Goal: Information Seeking & Learning: Learn about a topic

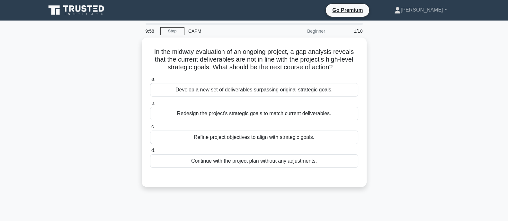
click at [65, 11] on icon at bounding box center [65, 8] width 5 height 6
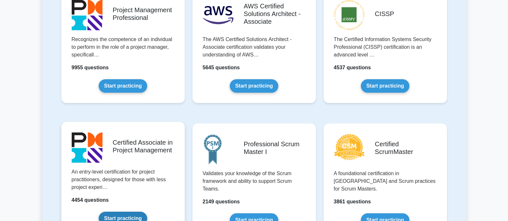
scroll to position [187, 0]
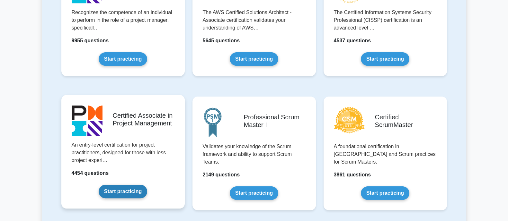
click at [106, 193] on link "Start practicing" at bounding box center [123, 191] width 49 height 13
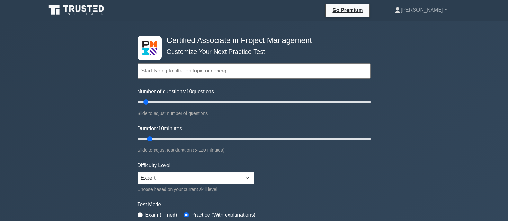
click at [92, 111] on div "Certified Associate in Project Management Customize Your Next Practice Test Top…" at bounding box center [254, 223] width 508 height 404
drag, startPoint x: 145, startPoint y: 101, endPoint x: 165, endPoint y: 102, distance: 20.9
type input "25"
click at [165, 102] on input "Number of questions: 25 questions" at bounding box center [254, 102] width 233 height 8
drag, startPoint x: 150, startPoint y: 138, endPoint x: 163, endPoint y: 138, distance: 12.2
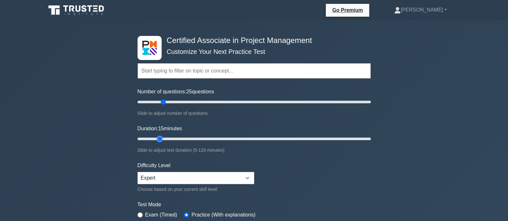
type input "15"
click at [163, 138] on input "Duration: 15 minutes" at bounding box center [254, 139] width 233 height 8
click at [83, 160] on div "Certified Associate in Project Management Customize Your Next Practice Test Top…" at bounding box center [254, 223] width 508 height 404
click at [156, 184] on div "Difficulty Level Beginner Intermediate Expert Choose based on your current skil…" at bounding box center [196, 177] width 117 height 31
click at [156, 176] on select "Beginner Intermediate Expert" at bounding box center [196, 178] width 117 height 12
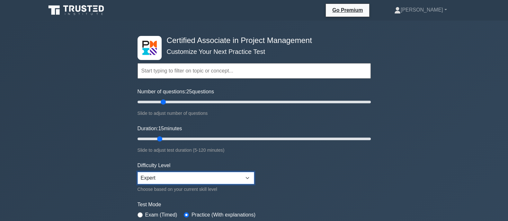
select select "intermediate"
click at [138, 172] on select "Beginner Intermediate Expert" at bounding box center [196, 178] width 117 height 12
click at [95, 174] on div "Certified Associate in Project Management Customize Your Next Practice Test Top…" at bounding box center [254, 223] width 508 height 404
click at [311, 198] on form "Topics Project Scope Management Project Time Management Project Cost Management…" at bounding box center [254, 143] width 233 height 199
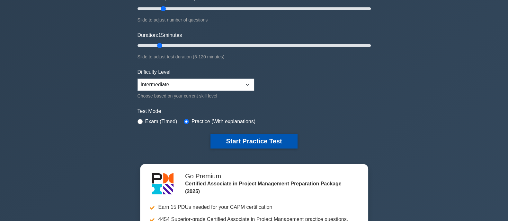
click at [242, 142] on button "Start Practice Test" at bounding box center [253, 141] width 87 height 15
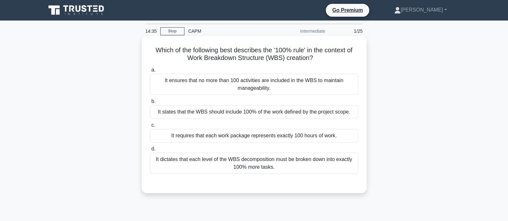
click at [206, 90] on div "It ensures that no more than 100 activities are included in the WBS to maintain…" at bounding box center [254, 84] width 208 height 21
click at [150, 72] on input "a. It ensures that no more than 100 activities are included in the WBS to maint…" at bounding box center [150, 70] width 0 height 4
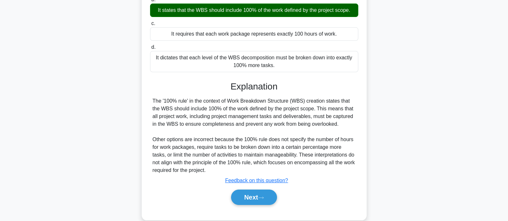
scroll to position [126, 0]
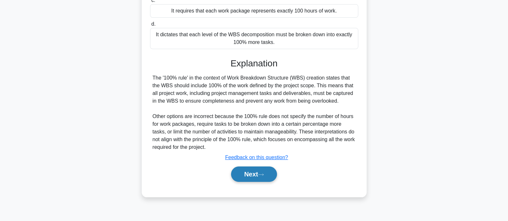
click at [234, 170] on button "Next" at bounding box center [254, 174] width 46 height 15
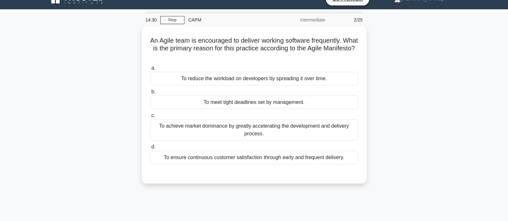
scroll to position [0, 0]
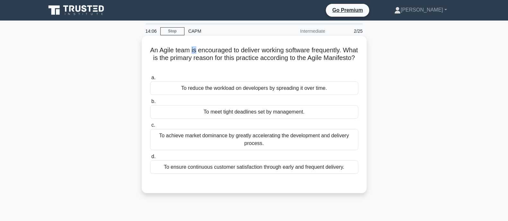
drag, startPoint x: 202, startPoint y: 51, endPoint x: 197, endPoint y: 51, distance: 4.8
click at [197, 51] on h5 "An Agile team is encouraged to deliver working software frequently. What is the…" at bounding box center [254, 58] width 210 height 24
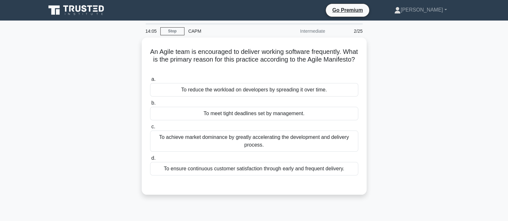
click at [130, 65] on div "An Agile team is encouraged to deliver working software frequently. What is the…" at bounding box center [254, 120] width 424 height 165
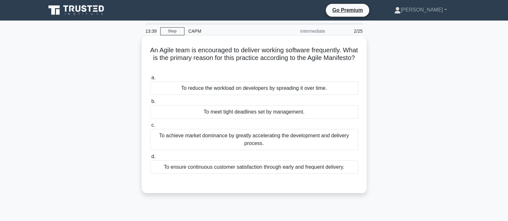
click at [195, 139] on div "To achieve market dominance by greatly accelerating the development and deliver…" at bounding box center [254, 139] width 208 height 21
click at [150, 128] on input "c. To achieve market dominance by greatly accelerating the development and deli…" at bounding box center [150, 125] width 0 height 4
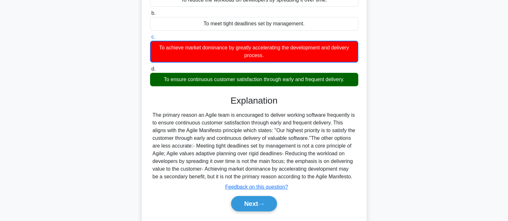
scroll to position [94, 0]
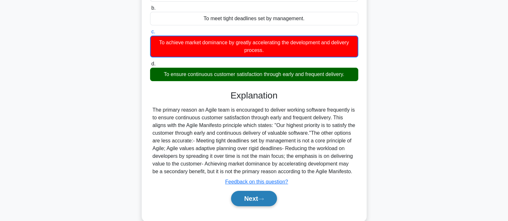
click at [231, 202] on button "Next" at bounding box center [254, 198] width 46 height 15
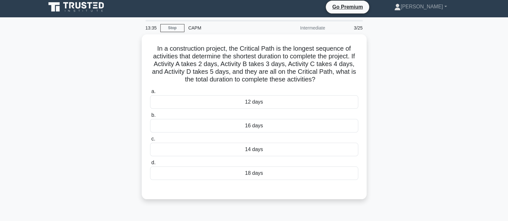
scroll to position [0, 0]
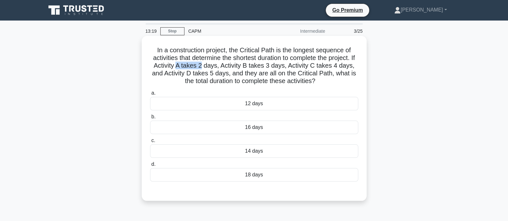
drag, startPoint x: 179, startPoint y: 66, endPoint x: 204, endPoint y: 66, distance: 25.1
click at [204, 66] on h5 "In a construction project, the Critical Path is the longest sequence of activit…" at bounding box center [254, 65] width 210 height 39
click at [290, 150] on div "14 days" at bounding box center [254, 151] width 208 height 13
click at [150, 143] on input "c. 14 days" at bounding box center [150, 141] width 0 height 4
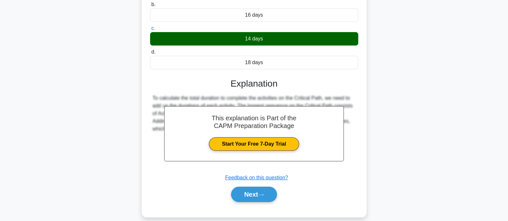
scroll to position [126, 0]
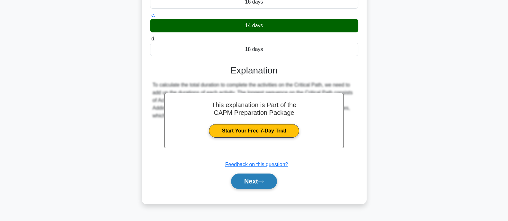
click at [243, 177] on button "Next" at bounding box center [254, 181] width 46 height 15
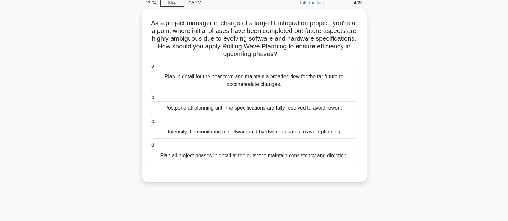
scroll to position [0, 0]
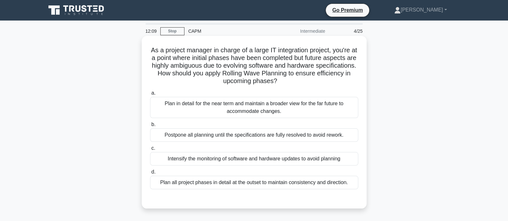
click at [198, 183] on div "Plan all project phases in detail at the outset to maintain consistency and dir…" at bounding box center [254, 182] width 208 height 13
click at [150, 174] on input "d. Plan all project phases in detail at the outset to maintain consistency and …" at bounding box center [150, 172] width 0 height 4
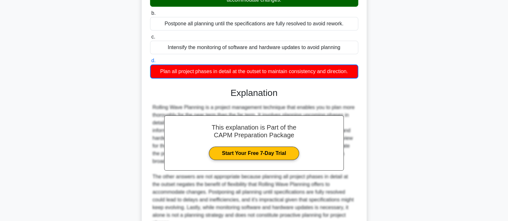
scroll to position [175, 0]
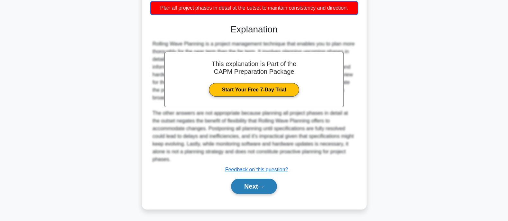
click at [259, 182] on button "Next" at bounding box center [254, 186] width 46 height 15
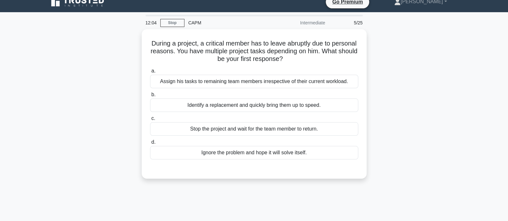
scroll to position [0, 0]
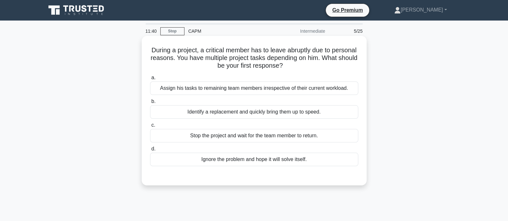
click at [211, 90] on div "Assign his tasks to remaining team members irrespective of their current worklo…" at bounding box center [254, 88] width 208 height 13
click at [150, 80] on input "a. Assign his tasks to remaining team members irrespective of their current wor…" at bounding box center [150, 78] width 0 height 4
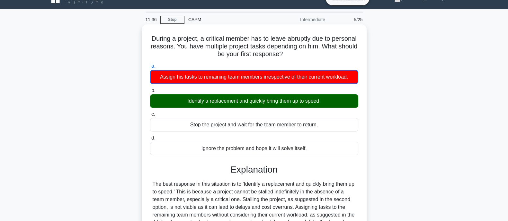
scroll to position [126, 0]
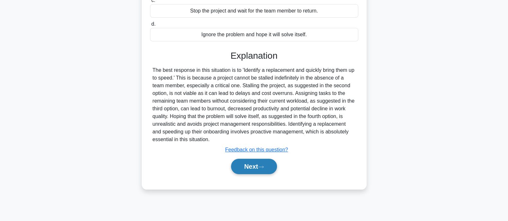
click at [256, 167] on button "Next" at bounding box center [254, 166] width 46 height 15
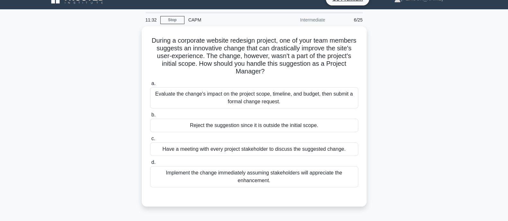
scroll to position [0, 0]
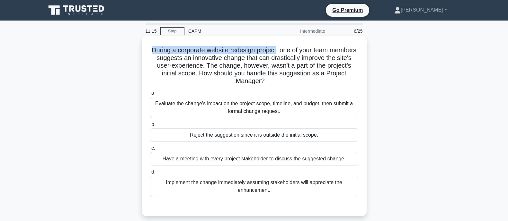
drag, startPoint x: 164, startPoint y: 52, endPoint x: 290, endPoint y: 47, distance: 126.4
click at [290, 47] on h5 "During a corporate website redesign project, one of your team members suggests …" at bounding box center [254, 65] width 210 height 39
drag, startPoint x: 163, startPoint y: 53, endPoint x: 258, endPoint y: 51, distance: 94.8
click at [250, 51] on h5 "During a corporate website redesign project, one of your team members suggests …" at bounding box center [254, 65] width 210 height 39
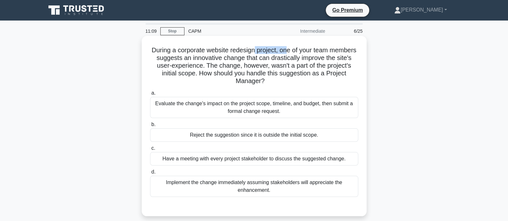
drag, startPoint x: 268, startPoint y: 50, endPoint x: 304, endPoint y: 47, distance: 35.4
click at [304, 47] on h5 "During a corporate website redesign project, one of your team members suggests …" at bounding box center [254, 65] width 210 height 39
click at [257, 108] on div "Evaluate the change's impact on the project scope, timeline, and budget, then s…" at bounding box center [254, 107] width 208 height 21
click at [150, 95] on input "a. Evaluate the change's impact on the project scope, timeline, and budget, the…" at bounding box center [150, 93] width 0 height 4
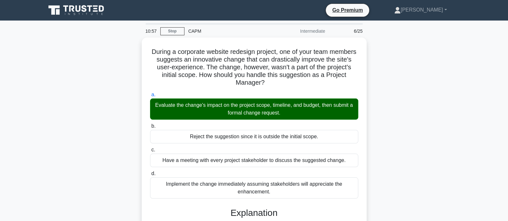
scroll to position [143, 0]
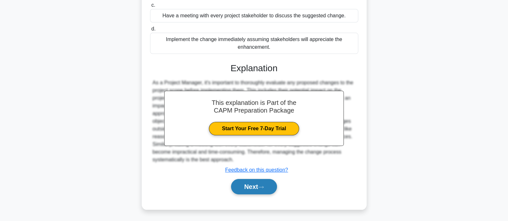
click at [268, 185] on button "Next" at bounding box center [254, 186] width 46 height 15
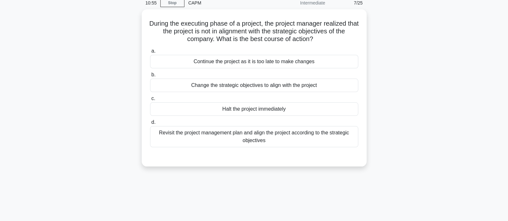
scroll to position [0, 0]
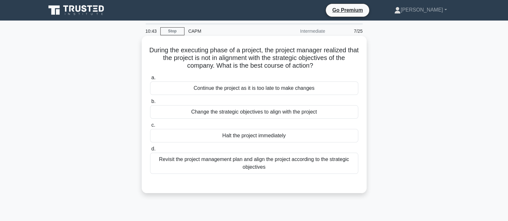
click at [198, 167] on div "Revisit the project management plan and align the project according to the stra…" at bounding box center [254, 163] width 208 height 21
click at [150, 151] on input "d. Revisit the project management plan and align the project according to the s…" at bounding box center [150, 149] width 0 height 4
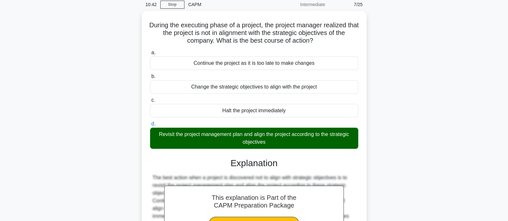
scroll to position [126, 0]
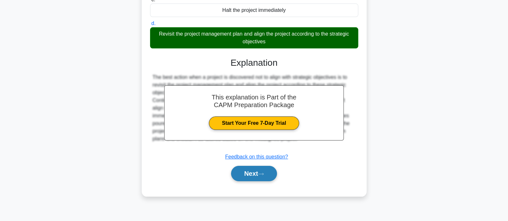
click at [261, 172] on button "Next" at bounding box center [254, 173] width 46 height 15
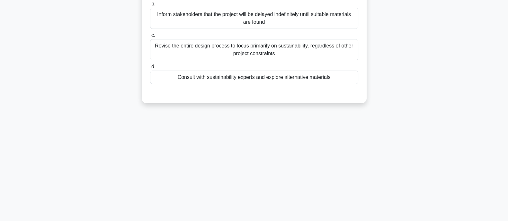
scroll to position [0, 0]
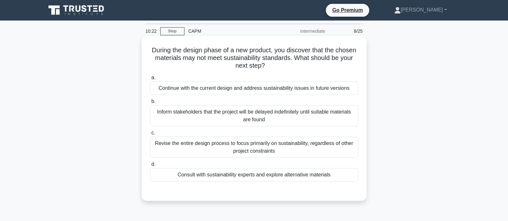
click at [248, 177] on div "Consult with sustainability experts and explore alternative materials" at bounding box center [254, 174] width 208 height 13
click at [150, 167] on input "d. Consult with sustainability experts and explore alternative materials" at bounding box center [150, 165] width 0 height 4
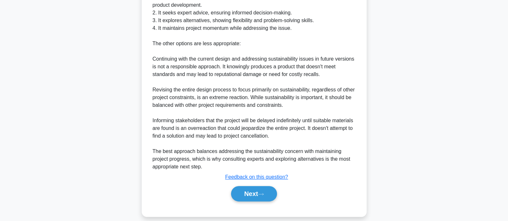
scroll to position [274, 0]
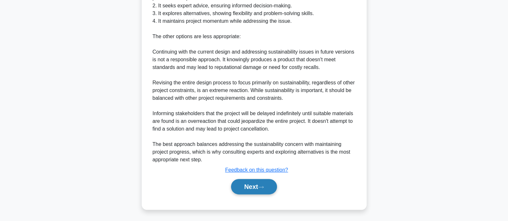
click at [267, 183] on button "Next" at bounding box center [254, 186] width 46 height 15
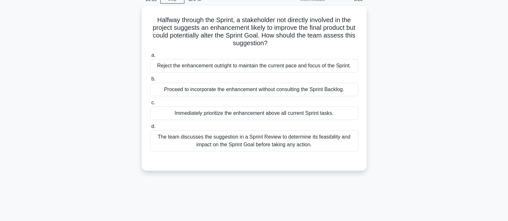
scroll to position [0, 0]
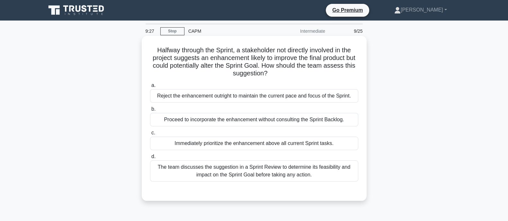
click at [168, 176] on div "The team discusses the suggestion in a Sprint Review to determine its feasibili…" at bounding box center [254, 171] width 208 height 21
click at [150, 159] on input "d. The team discusses the suggestion in a Sprint Review to determine its feasib…" at bounding box center [150, 157] width 0 height 4
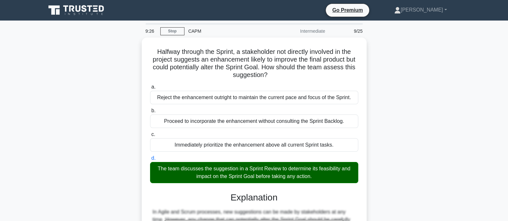
scroll to position [167, 0]
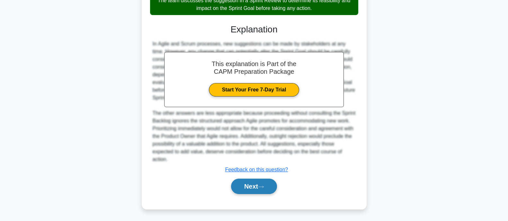
click at [275, 184] on button "Next" at bounding box center [254, 186] width 46 height 15
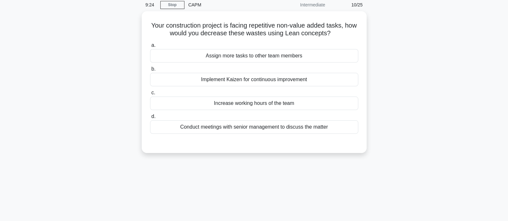
scroll to position [0, 0]
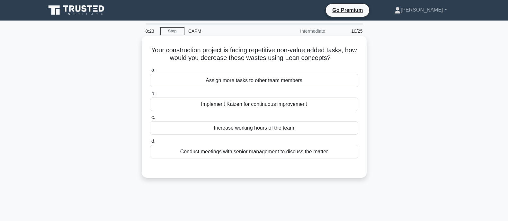
click at [214, 105] on div "Implement Kaizen for continuous improvement" at bounding box center [254, 104] width 208 height 13
click at [150, 96] on input "b. Implement Kaizen for continuous improvement" at bounding box center [150, 94] width 0 height 4
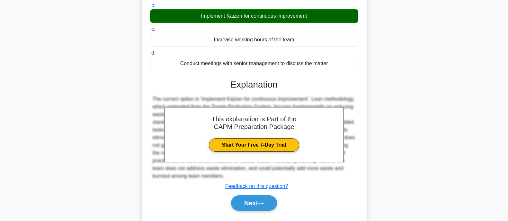
scroll to position [94, 0]
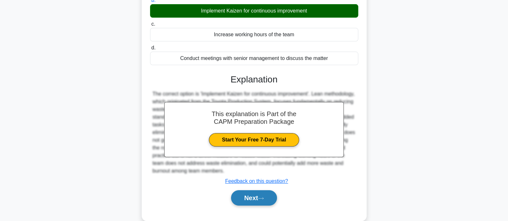
click at [261, 200] on button "Next" at bounding box center [254, 198] width 46 height 15
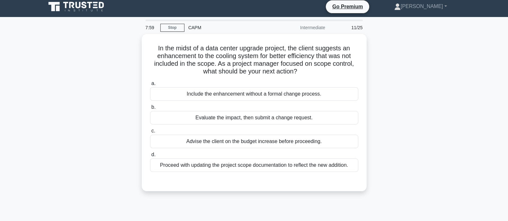
scroll to position [0, 0]
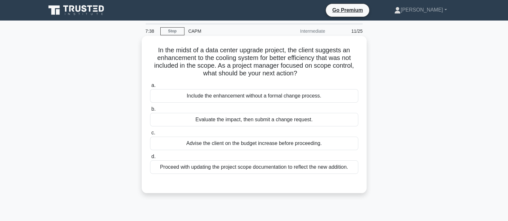
click at [204, 120] on div "Evaluate the impact, then submit a change request." at bounding box center [254, 119] width 208 height 13
click at [150, 112] on input "b. Evaluate the impact, then submit a change request." at bounding box center [150, 109] width 0 height 4
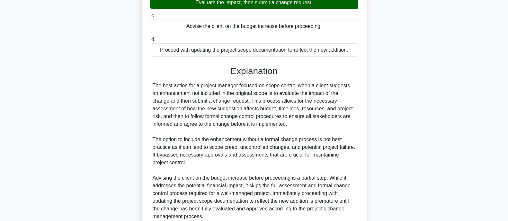
scroll to position [174, 0]
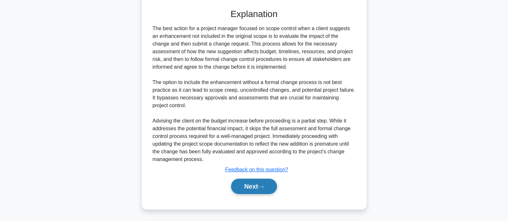
click at [267, 187] on button "Next" at bounding box center [254, 186] width 46 height 15
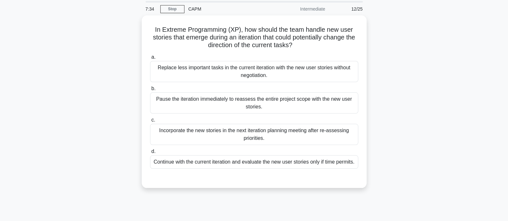
scroll to position [0, 0]
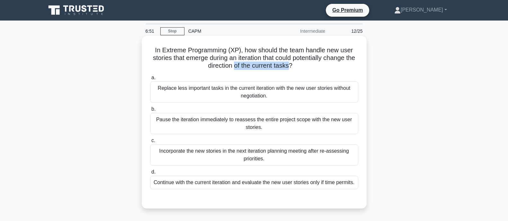
drag, startPoint x: 239, startPoint y: 67, endPoint x: 297, endPoint y: 65, distance: 58.5
click at [297, 65] on h5 "In Extreme Programming (XP), how should the team handle new user stories that e…" at bounding box center [254, 58] width 210 height 24
click at [308, 67] on h5 "In Extreme Programming (XP), how should the team handle new user stories that e…" at bounding box center [254, 58] width 210 height 24
click at [202, 155] on div "Incorporate the new stories in the next iteration planning meeting after re-ass…" at bounding box center [254, 155] width 208 height 21
click at [150, 143] on input "c. Incorporate the new stories in the next iteration planning meeting after re-…" at bounding box center [150, 141] width 0 height 4
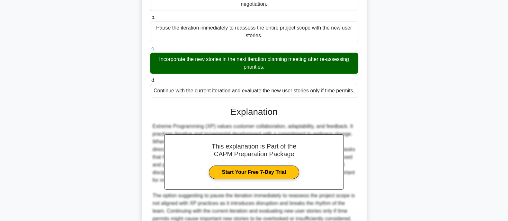
scroll to position [187, 0]
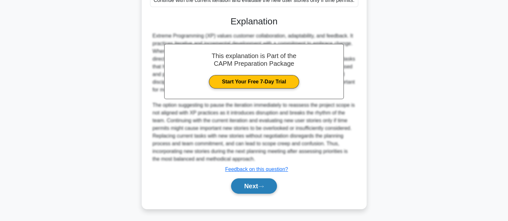
click at [264, 189] on icon at bounding box center [261, 187] width 6 height 4
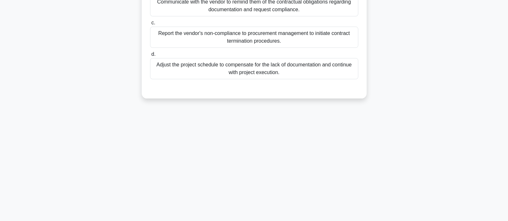
scroll to position [0, 0]
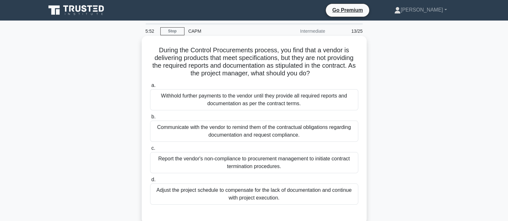
click at [206, 138] on div "Communicate with the vendor to remind them of the contractual obligations regar…" at bounding box center [254, 131] width 208 height 21
click at [150, 119] on input "b. Communicate with the vendor to remind them of the contractual obligations re…" at bounding box center [150, 117] width 0 height 4
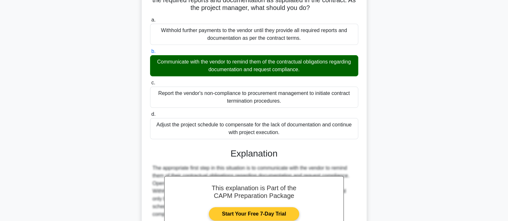
scroll to position [143, 0]
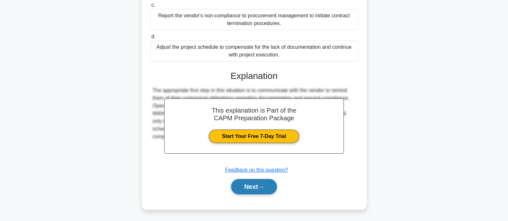
click at [249, 183] on button "Next" at bounding box center [254, 186] width 46 height 15
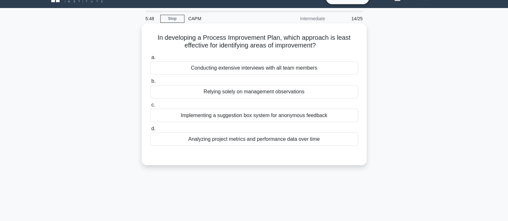
scroll to position [0, 0]
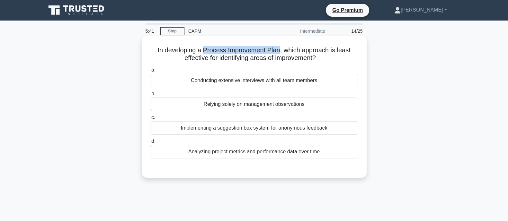
drag, startPoint x: 202, startPoint y: 52, endPoint x: 280, endPoint y: 53, distance: 77.1
click at [280, 53] on h5 "In developing a Process Improvement Plan, which approach is least effective for…" at bounding box center [254, 54] width 210 height 16
click at [214, 103] on div "Relying solely on management observations" at bounding box center [254, 104] width 208 height 13
click at [150, 96] on input "b. Relying solely on management observations" at bounding box center [150, 94] width 0 height 4
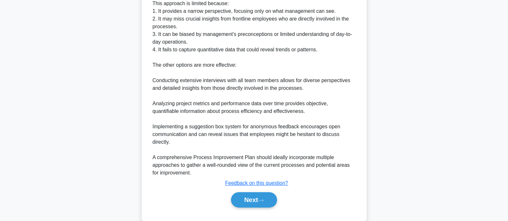
scroll to position [220, 0]
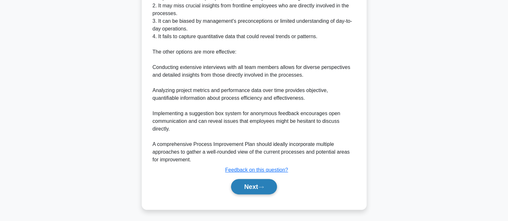
click at [264, 184] on button "Next" at bounding box center [254, 186] width 46 height 15
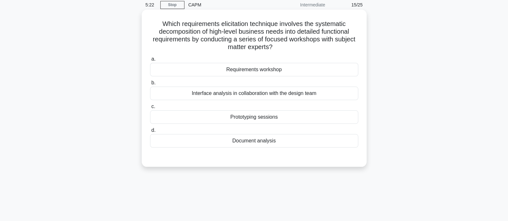
scroll to position [0, 0]
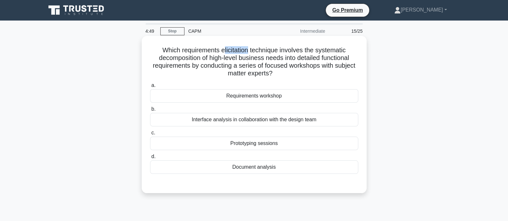
drag, startPoint x: 222, startPoint y: 52, endPoint x: 248, endPoint y: 50, distance: 26.4
click at [248, 50] on h5 "Which requirements elicitation technique involves the systematic decomposition …" at bounding box center [254, 61] width 210 height 31
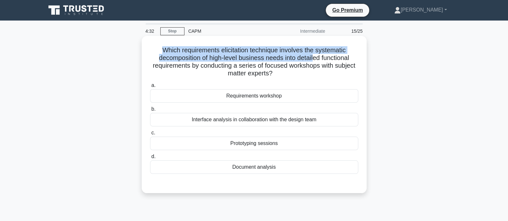
drag, startPoint x: 160, startPoint y: 53, endPoint x: 316, endPoint y: 55, distance: 156.2
click at [316, 55] on h5 "Which requirements elicitation technique involves the systematic decomposition …" at bounding box center [254, 61] width 210 height 31
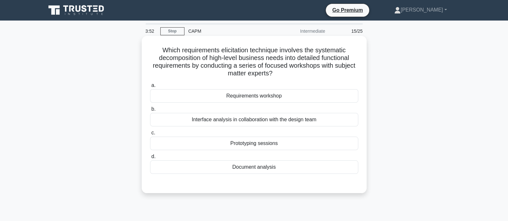
click at [322, 62] on h5 "Which requirements elicitation technique involves the systematic decomposition …" at bounding box center [254, 61] width 210 height 31
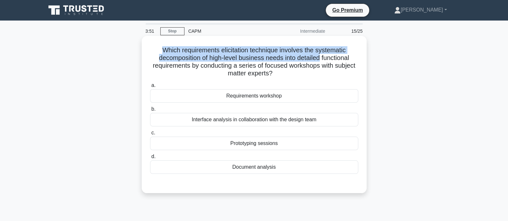
drag, startPoint x: 321, startPoint y: 58, endPoint x: 145, endPoint y: 52, distance: 175.9
click at [145, 52] on div "Which requirements elicitation technique involves the systematic decomposition …" at bounding box center [254, 115] width 220 height 152
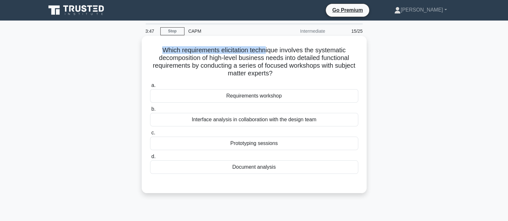
drag, startPoint x: 156, startPoint y: 51, endPoint x: 265, endPoint y: 54, distance: 108.7
click at [265, 54] on h5 "Which requirements elicitation technique involves the systematic decomposition …" at bounding box center [254, 61] width 210 height 31
click at [231, 144] on div "Prototyping sessions" at bounding box center [254, 143] width 208 height 13
click at [150, 135] on input "c. Prototyping sessions" at bounding box center [150, 133] width 0 height 4
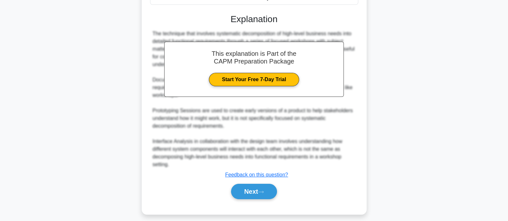
scroll to position [175, 0]
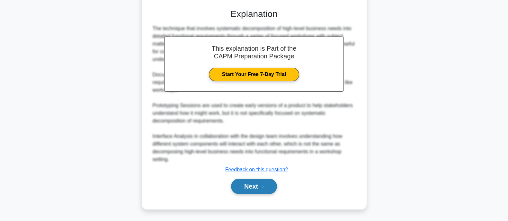
click at [244, 189] on button "Next" at bounding box center [254, 186] width 46 height 15
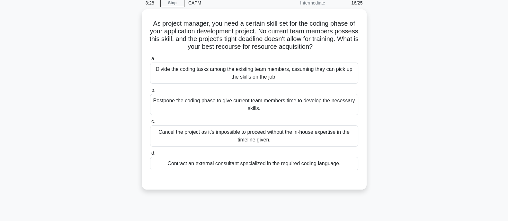
scroll to position [0, 0]
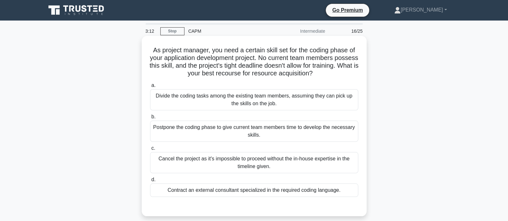
click at [219, 189] on div "Contract an external consultant specialized in the required coding language." at bounding box center [254, 190] width 208 height 13
click at [150, 182] on input "d. Contract an external consultant specialized in the required coding language." at bounding box center [150, 180] width 0 height 4
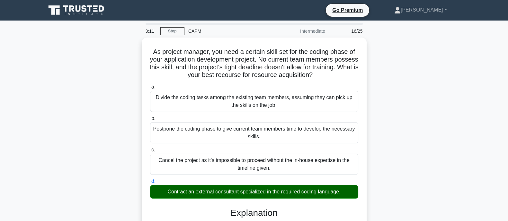
scroll to position [136, 0]
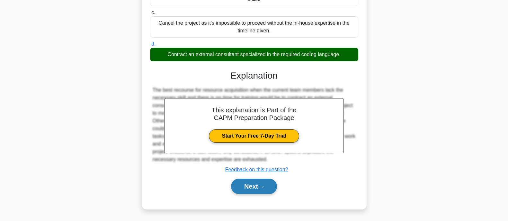
click at [237, 184] on button "Next" at bounding box center [254, 186] width 46 height 15
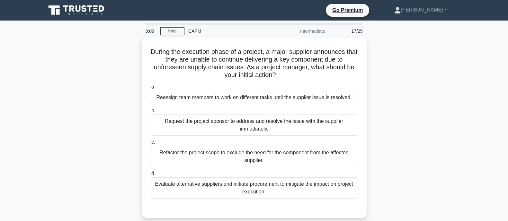
scroll to position [0, 0]
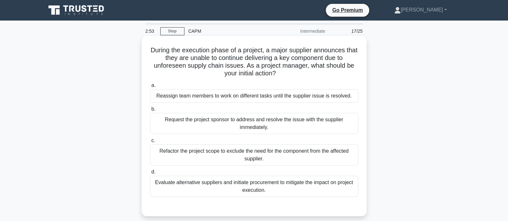
click at [232, 185] on div "Evaluate alternative suppliers and initiate procurement to mitigate the impact …" at bounding box center [254, 186] width 208 height 21
click at [150, 174] on input "d. Evaluate alternative suppliers and initiate procurement to mitigate the impa…" at bounding box center [150, 172] width 0 height 4
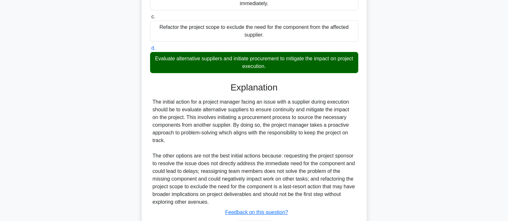
scroll to position [167, 0]
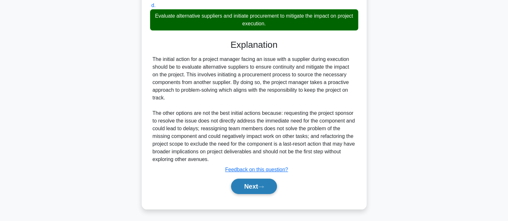
click at [243, 186] on button "Next" at bounding box center [254, 186] width 46 height 15
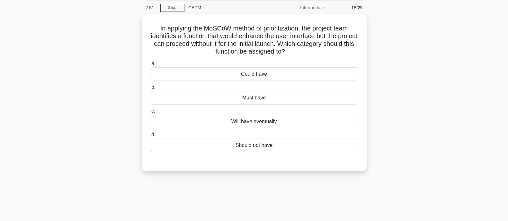
scroll to position [0, 0]
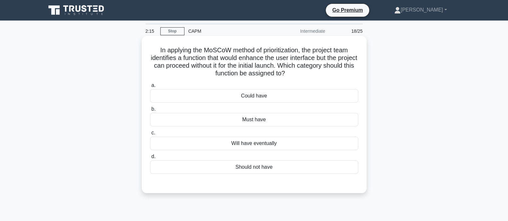
click at [252, 123] on div "Must have" at bounding box center [254, 119] width 208 height 13
click at [150, 112] on input "b. Must have" at bounding box center [150, 109] width 0 height 4
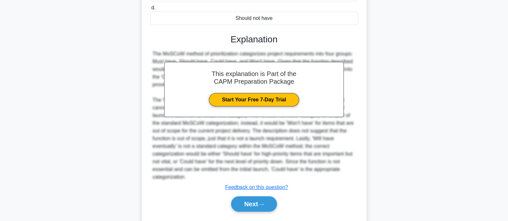
scroll to position [167, 0]
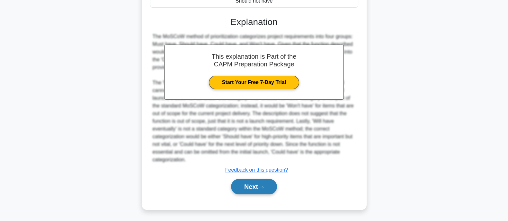
click at [260, 190] on button "Next" at bounding box center [254, 186] width 46 height 15
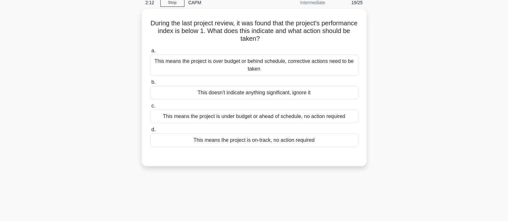
scroll to position [0, 0]
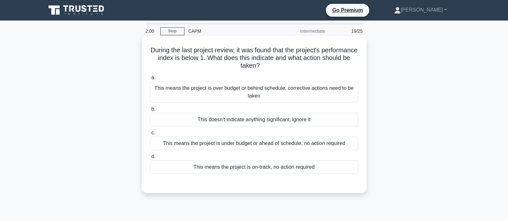
click at [226, 93] on div "This means the project is over budget or behind schedule, corrective actions ne…" at bounding box center [254, 92] width 208 height 21
click at [150, 80] on input "a. This means the project is over budget or behind schedule, corrective actions…" at bounding box center [150, 78] width 0 height 4
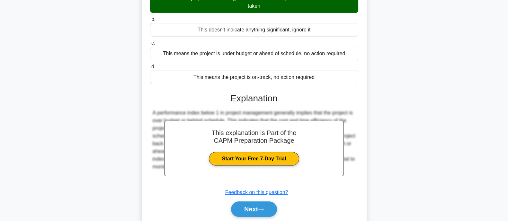
scroll to position [94, 0]
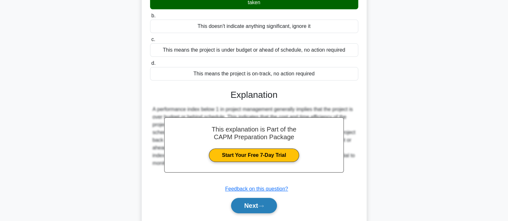
click at [259, 205] on button "Next" at bounding box center [254, 205] width 46 height 15
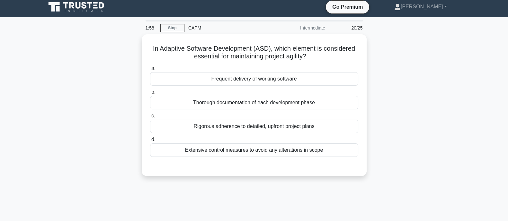
scroll to position [0, 0]
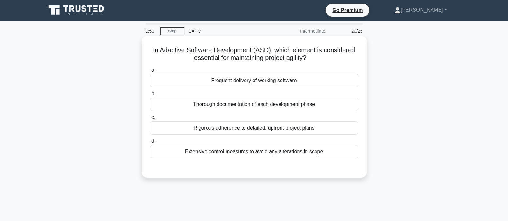
click at [215, 75] on div "Frequent delivery of working software" at bounding box center [254, 80] width 208 height 13
click at [150, 72] on input "a. Frequent delivery of working software" at bounding box center [150, 70] width 0 height 4
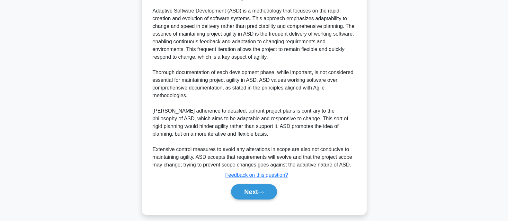
scroll to position [182, 0]
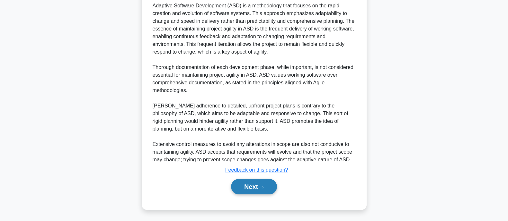
click at [248, 185] on button "Next" at bounding box center [254, 186] width 46 height 15
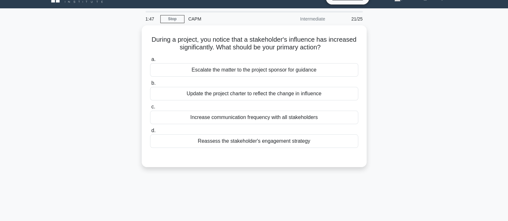
scroll to position [0, 0]
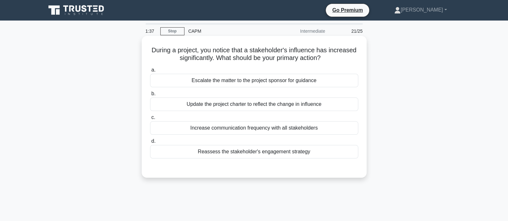
click at [229, 152] on div "Reassess the stakeholder's engagement strategy" at bounding box center [254, 151] width 208 height 13
click at [150, 144] on input "d. Reassess the stakeholder's engagement strategy" at bounding box center [150, 141] width 0 height 4
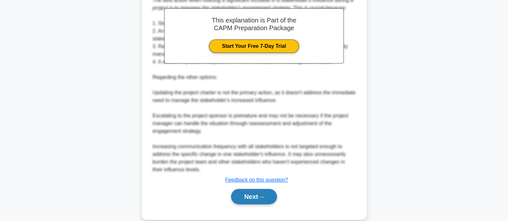
click at [252, 189] on button "Next" at bounding box center [254, 196] width 46 height 15
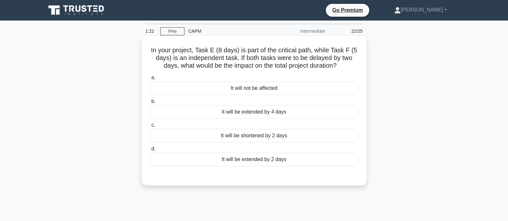
click at [222, 155] on div "It will be extended by 2 days" at bounding box center [254, 159] width 208 height 13
click at [150, 151] on input "d. It will be extended by 2 days" at bounding box center [150, 149] width 0 height 4
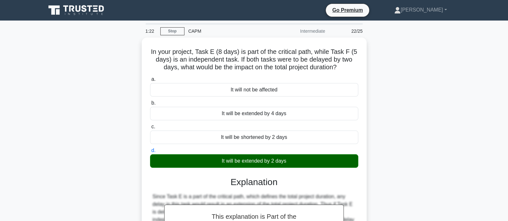
scroll to position [126, 0]
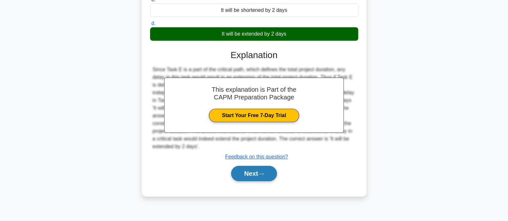
click at [242, 178] on button "Next" at bounding box center [254, 173] width 46 height 15
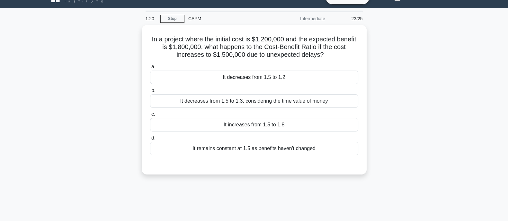
scroll to position [0, 0]
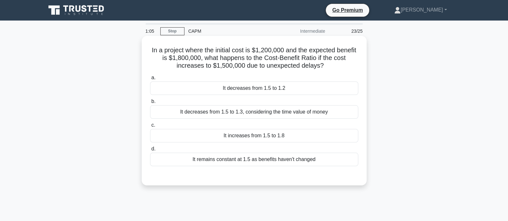
click at [238, 134] on div "It increases from 1.5 to 1.8" at bounding box center [254, 135] width 208 height 13
click at [150, 128] on input "c. It increases from 1.5 to 1.8" at bounding box center [150, 125] width 0 height 4
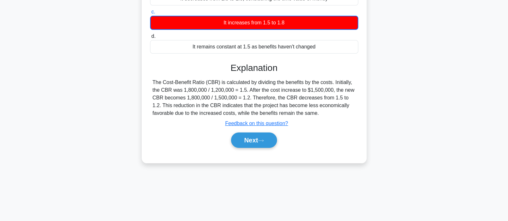
scroll to position [126, 0]
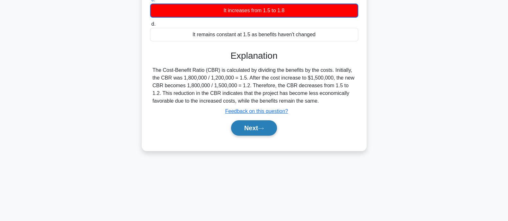
click at [247, 132] on button "Next" at bounding box center [254, 128] width 46 height 15
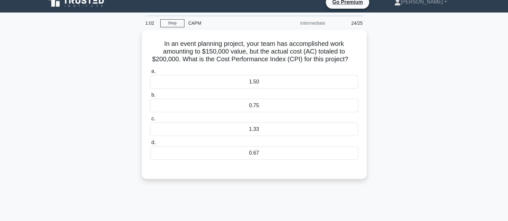
scroll to position [0, 0]
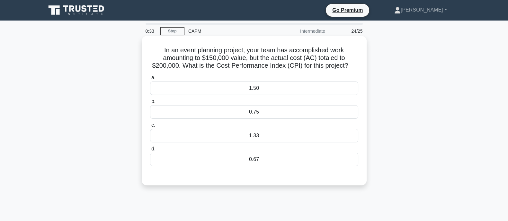
click at [321, 139] on div "1.33" at bounding box center [254, 135] width 208 height 13
click at [150, 128] on input "c. 1.33" at bounding box center [150, 125] width 0 height 4
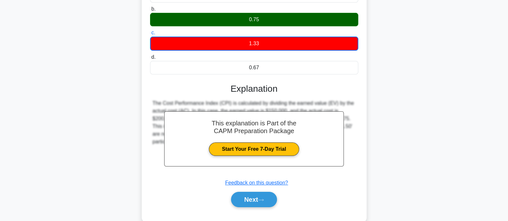
scroll to position [126, 0]
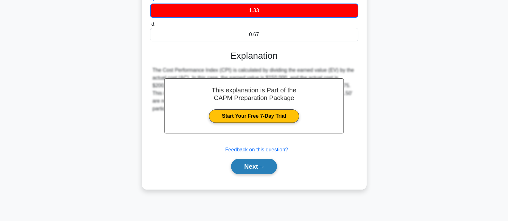
click at [242, 166] on button "Next" at bounding box center [254, 166] width 46 height 15
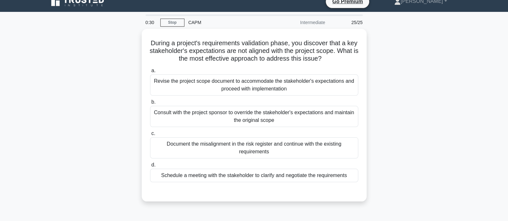
scroll to position [0, 0]
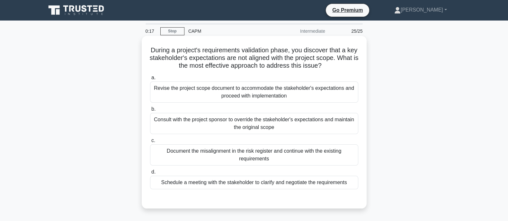
click at [294, 183] on div "Schedule a meeting with the stakeholder to clarify and negotiate the requiremen…" at bounding box center [254, 182] width 208 height 13
click at [150, 174] on input "d. Schedule a meeting with the stakeholder to clarify and negotiate the require…" at bounding box center [150, 172] width 0 height 4
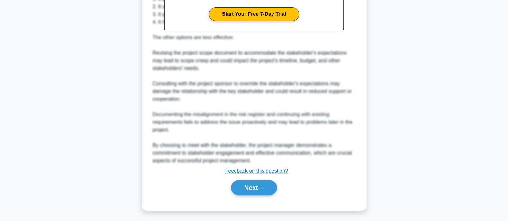
scroll to position [251, 0]
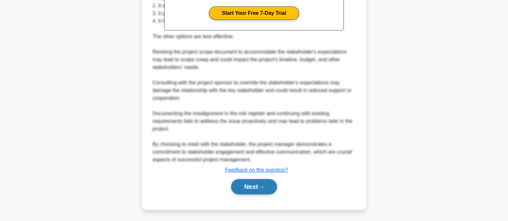
click at [255, 187] on button "Next" at bounding box center [254, 186] width 46 height 15
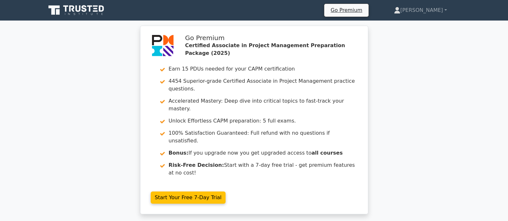
click at [76, 9] on icon at bounding box center [78, 8] width 5 height 6
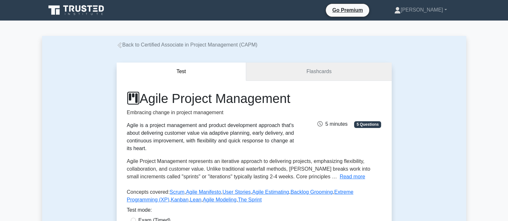
click at [347, 71] on link "Flashcards" at bounding box center [318, 72] width 145 height 18
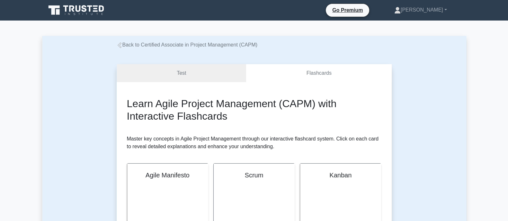
scroll to position [94, 0]
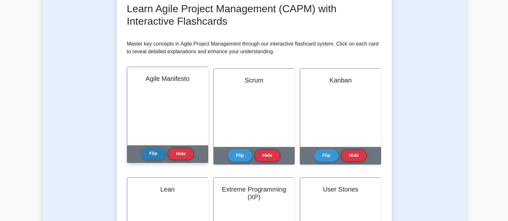
click at [157, 156] on button "Flip" at bounding box center [153, 153] width 24 height 13
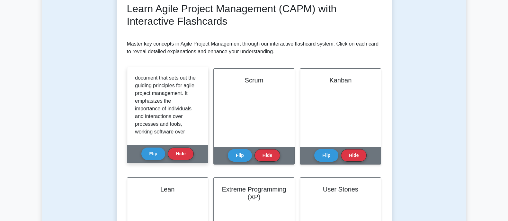
scroll to position [0, 0]
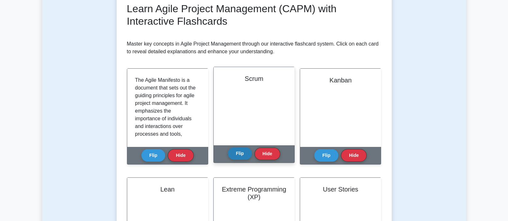
click at [236, 152] on button "Flip" at bounding box center [240, 153] width 24 height 13
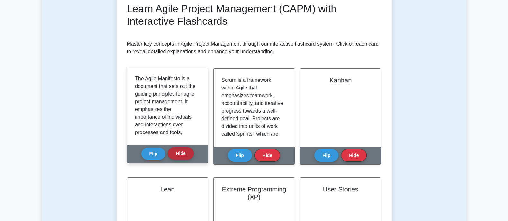
click at [183, 155] on button "Hide" at bounding box center [181, 153] width 26 height 13
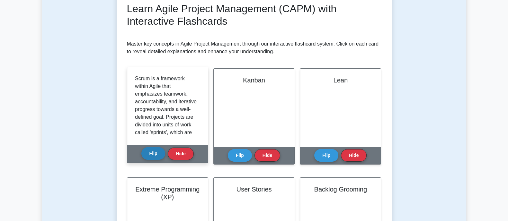
click at [153, 155] on button "Flip" at bounding box center [153, 153] width 24 height 13
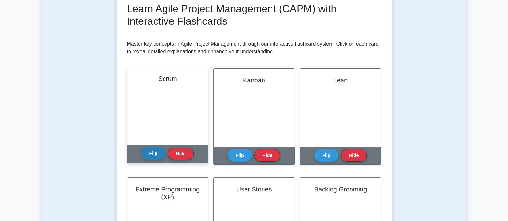
click at [159, 152] on button "Flip" at bounding box center [153, 153] width 24 height 13
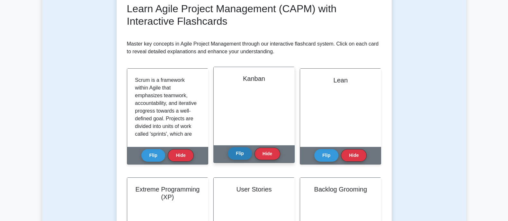
click at [243, 150] on button "Flip" at bounding box center [240, 153] width 24 height 13
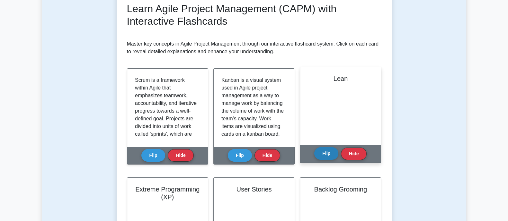
click at [333, 152] on button "Flip" at bounding box center [326, 153] width 24 height 13
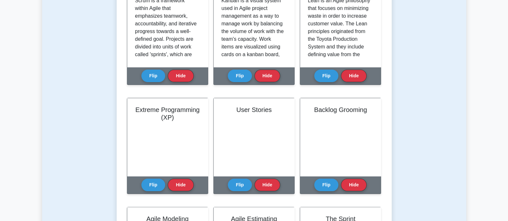
scroll to position [187, 0]
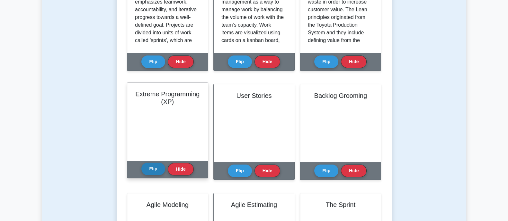
click at [154, 170] on button "Flip" at bounding box center [153, 169] width 24 height 13
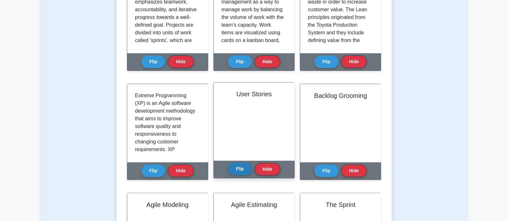
click at [241, 171] on button "Flip" at bounding box center [240, 169] width 24 height 13
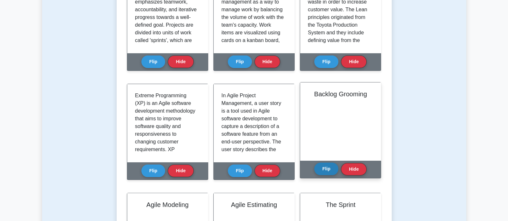
click at [322, 167] on button "Flip" at bounding box center [326, 169] width 24 height 13
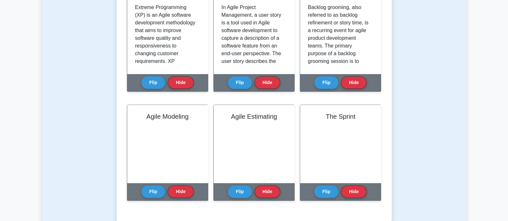
scroll to position [281, 0]
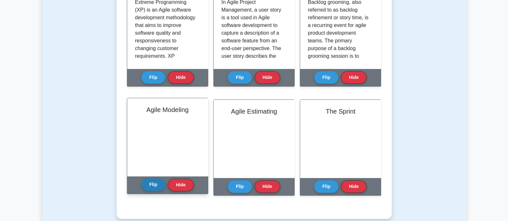
click at [150, 182] on button "Flip" at bounding box center [153, 185] width 24 height 13
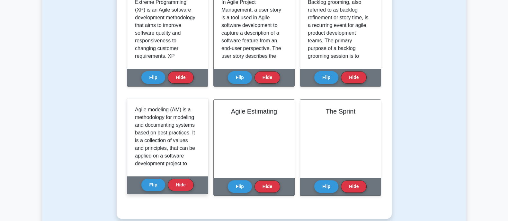
scroll to position [81, 0]
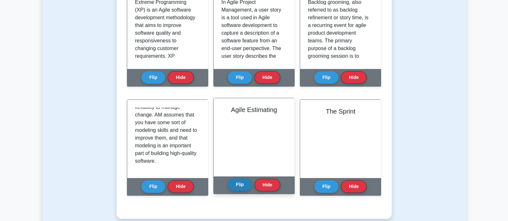
click at [244, 188] on button "Flip" at bounding box center [240, 185] width 24 height 13
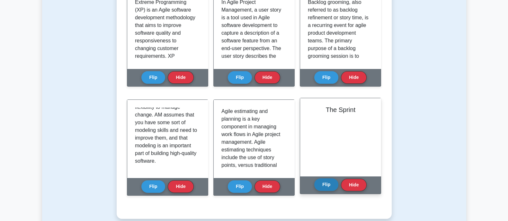
click at [334, 183] on button "Flip" at bounding box center [326, 185] width 24 height 13
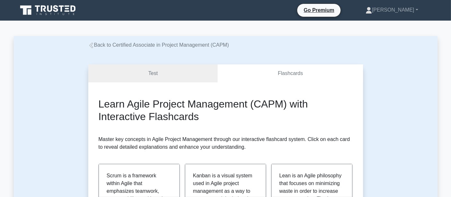
scroll to position [81, 0]
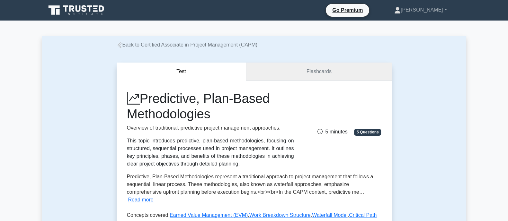
click at [289, 75] on link "Flashcards" at bounding box center [318, 72] width 145 height 18
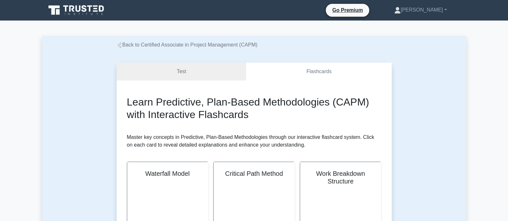
scroll to position [94, 0]
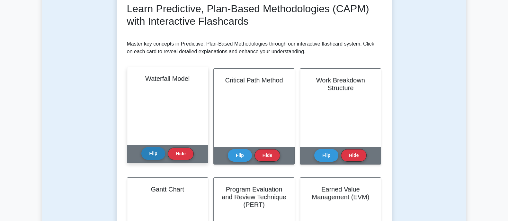
click at [144, 152] on button "Flip" at bounding box center [153, 153] width 24 height 13
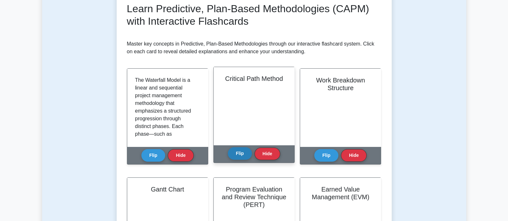
click at [240, 157] on button "Flip" at bounding box center [240, 153] width 24 height 13
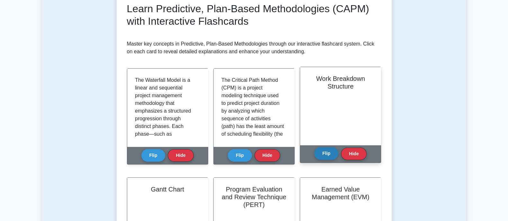
click at [320, 149] on button "Flip" at bounding box center [326, 153] width 24 height 13
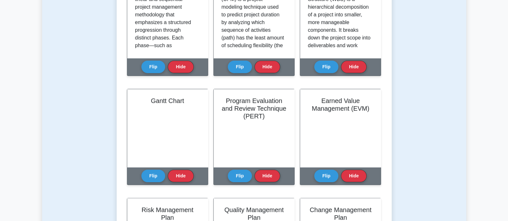
scroll to position [187, 0]
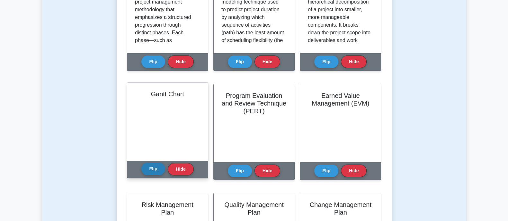
click at [153, 172] on button "Flip" at bounding box center [153, 169] width 24 height 13
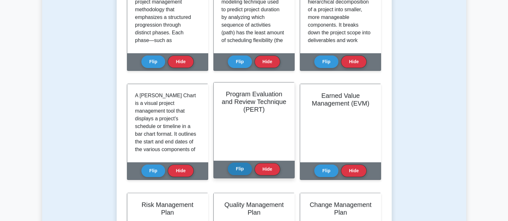
click at [240, 168] on button "Flip" at bounding box center [240, 169] width 24 height 13
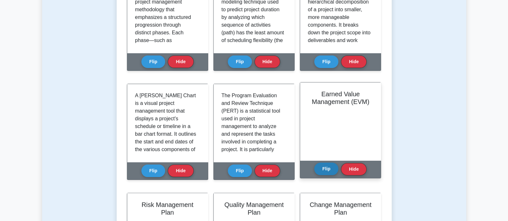
click at [332, 168] on button "Flip" at bounding box center [326, 169] width 24 height 13
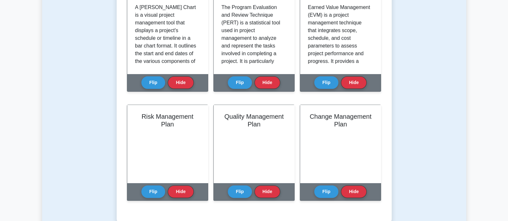
scroll to position [281, 0]
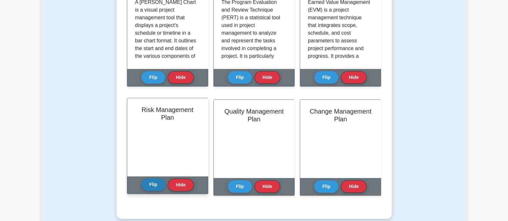
click at [152, 181] on button "Flip" at bounding box center [153, 185] width 24 height 13
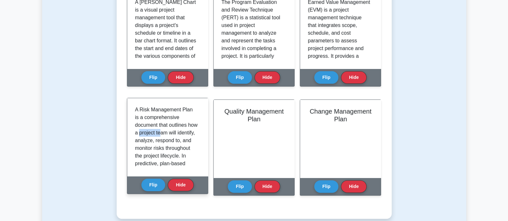
drag, startPoint x: 149, startPoint y: 129, endPoint x: 173, endPoint y: 129, distance: 23.5
click at [173, 129] on p "A Risk Management Plan is a comprehensive document that outlines how a project …" at bounding box center [166, 191] width 63 height 170
click at [168, 136] on p "A Risk Management Plan is a comprehensive document that outlines how a project …" at bounding box center [166, 191] width 63 height 170
drag, startPoint x: 137, startPoint y: 144, endPoint x: 175, endPoint y: 144, distance: 38.6
click at [175, 144] on p "A Risk Management Plan is a comprehensive document that outlines how a project …" at bounding box center [166, 191] width 63 height 170
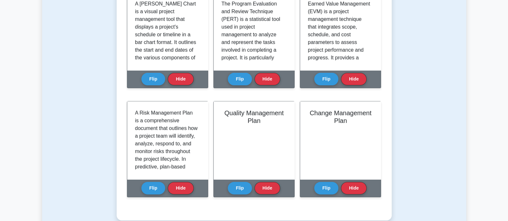
click at [92, 148] on div "Test Flashcards Learn Predictive, Plan-Based Methodologies (CAPM) with Interact…" at bounding box center [254, 2] width 424 height 468
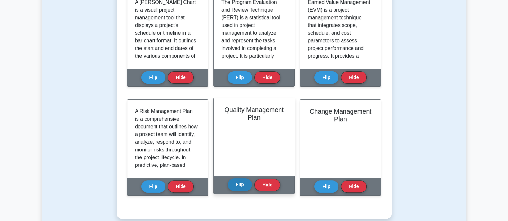
click at [231, 184] on button "Flip" at bounding box center [240, 185] width 24 height 13
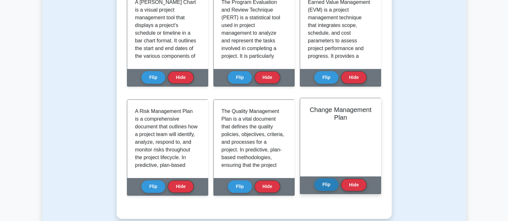
click at [330, 184] on button "Flip" at bounding box center [326, 185] width 24 height 13
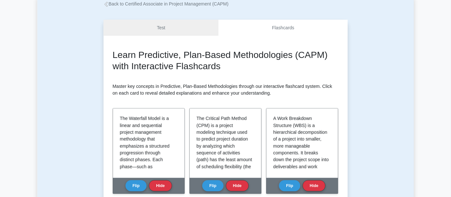
scroll to position [0, 0]
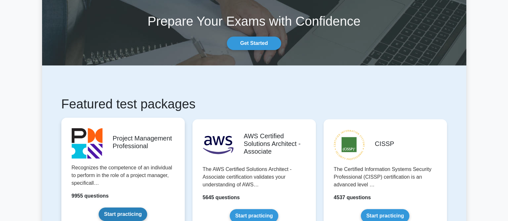
scroll to position [187, 0]
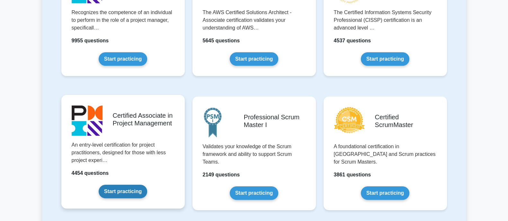
click at [99, 185] on link "Start practicing" at bounding box center [123, 191] width 49 height 13
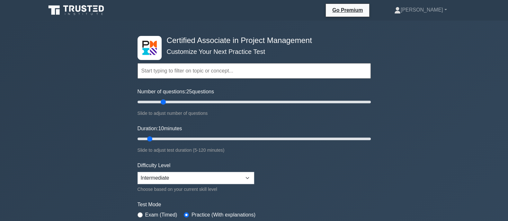
drag, startPoint x: 146, startPoint y: 103, endPoint x: 165, endPoint y: 103, distance: 19.3
type input "25"
click at [165, 103] on input "Number of questions: 25 questions" at bounding box center [254, 102] width 233 height 8
click at [151, 141] on input "Duration: 10 minutes" at bounding box center [254, 139] width 233 height 8
drag, startPoint x: 151, startPoint y: 138, endPoint x: 167, endPoint y: 139, distance: 15.8
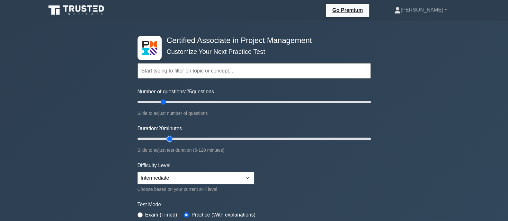
type input "20"
click at [167, 139] on input "Duration: 20 minutes" at bounding box center [254, 139] width 233 height 8
click at [100, 147] on div "Certified Associate in Project Management Customize Your Next Practice Test Top…" at bounding box center [254, 223] width 508 height 404
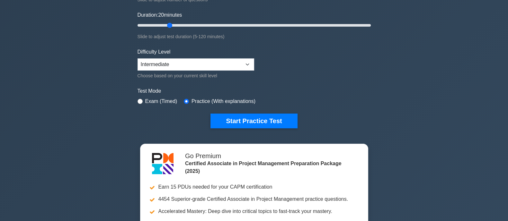
scroll to position [187, 0]
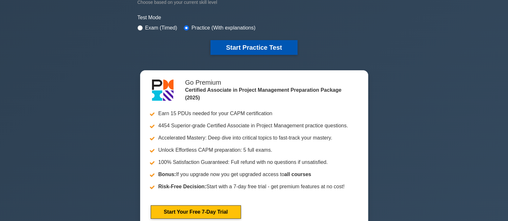
click at [236, 47] on button "Start Practice Test" at bounding box center [253, 47] width 87 height 15
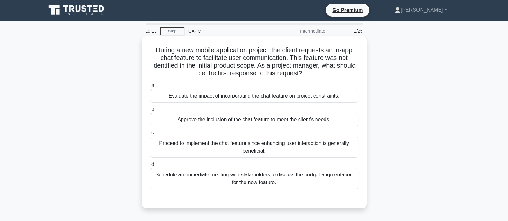
click at [294, 99] on div "Evaluate the impact of incorporating the chat feature on project constraints." at bounding box center [254, 95] width 208 height 13
click at [150, 88] on input "a. Evaluate the impact of incorporating the chat feature on project constraints." at bounding box center [150, 86] width 0 height 4
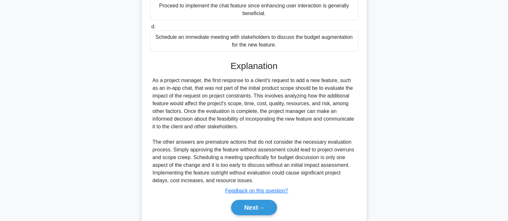
scroll to position [159, 0]
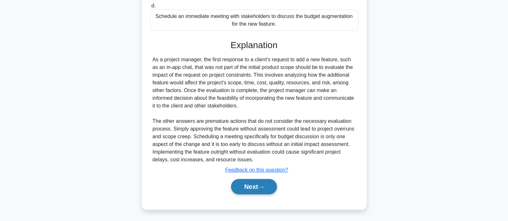
click at [240, 183] on button "Next" at bounding box center [254, 186] width 46 height 15
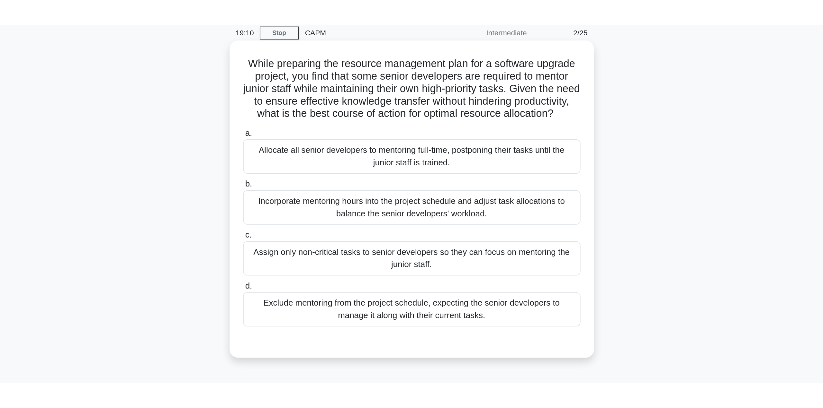
scroll to position [0, 0]
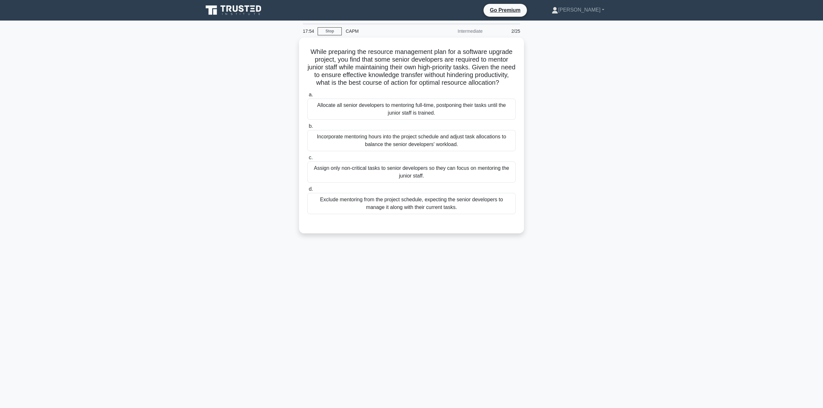
drag, startPoint x: 1024, startPoint y: 0, endPoint x: 464, endPoint y: 349, distance: 660.6
click at [464, 221] on main "17:54 Stop CAPM Intermediate 2/25 While preparing the resource management plan …" at bounding box center [411, 215] width 823 height 388
click at [328, 31] on link "Stop" at bounding box center [329, 31] width 24 height 8
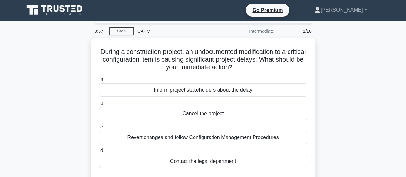
click at [46, 12] on icon at bounding box center [55, 10] width 62 height 12
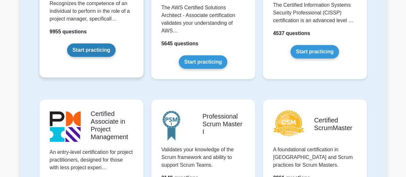
scroll to position [225, 0]
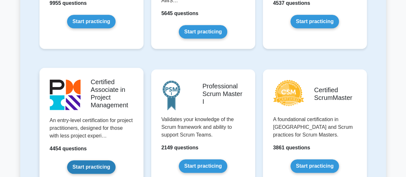
click at [69, 160] on link "Start practicing" at bounding box center [91, 166] width 49 height 13
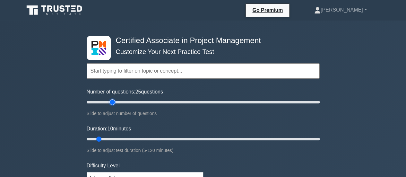
drag, startPoint x: 95, startPoint y: 103, endPoint x: 111, endPoint y: 106, distance: 15.7
type input "25"
click at [111, 106] on input "Number of questions: 25 questions" at bounding box center [203, 102] width 233 height 8
drag, startPoint x: 97, startPoint y: 137, endPoint x: 103, endPoint y: 137, distance: 6.1
click at [103, 137] on input "Duration: 10 minutes" at bounding box center [203, 139] width 233 height 8
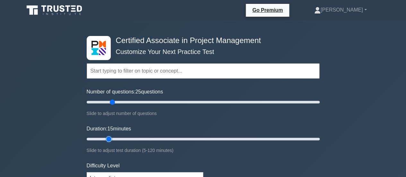
drag, startPoint x: 97, startPoint y: 138, endPoint x: 111, endPoint y: 138, distance: 13.2
type input "15"
click at [111, 138] on input "Duration: 15 minutes" at bounding box center [203, 139] width 233 height 8
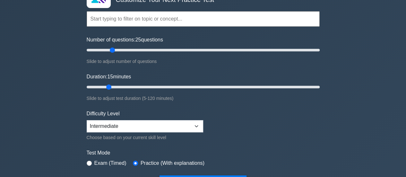
scroll to position [75, 0]
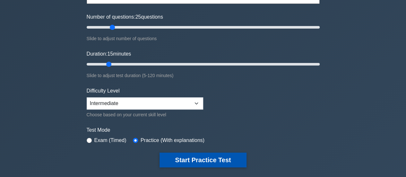
click at [228, 162] on button "Start Practice Test" at bounding box center [203, 160] width 87 height 15
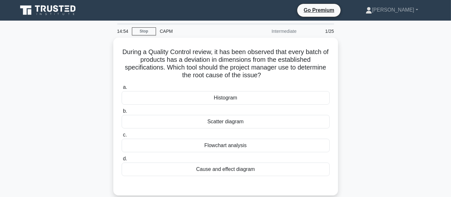
drag, startPoint x: 401, startPoint y: 1, endPoint x: 52, endPoint y: 142, distance: 376.9
click at [52, 142] on div "During a Quality Control review, it has been observed that every batch of produ…" at bounding box center [226, 120] width 424 height 165
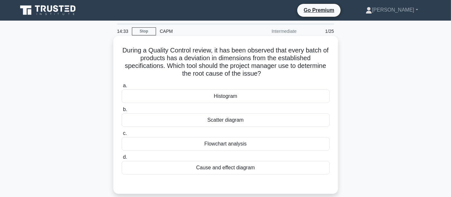
click at [219, 166] on div "Cause and effect diagram" at bounding box center [226, 167] width 208 height 13
click at [122, 159] on input "d. Cause and effect diagram" at bounding box center [122, 157] width 0 height 4
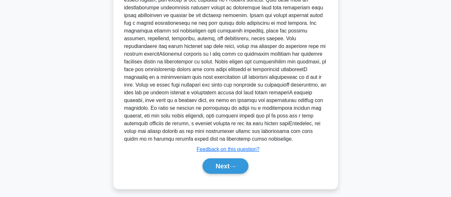
scroll to position [222, 0]
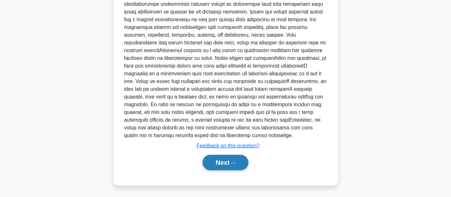
click at [228, 159] on button "Next" at bounding box center [226, 162] width 46 height 15
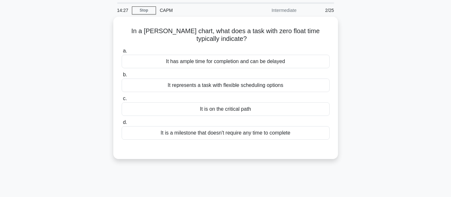
scroll to position [0, 0]
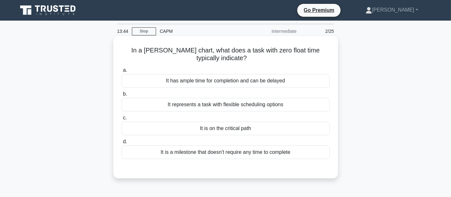
click at [198, 126] on div "It is on the critical path" at bounding box center [226, 127] width 208 height 13
click at [122, 120] on input "c. It is on the critical path" at bounding box center [122, 118] width 0 height 4
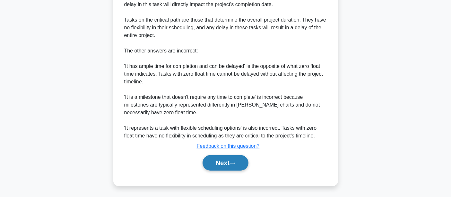
click at [233, 164] on icon at bounding box center [233, 163] width 6 height 4
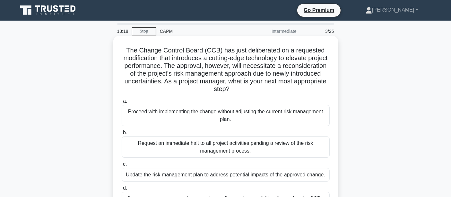
click at [180, 94] on div "The Change Control Board (CCB) has just deliberated on a requested modification…" at bounding box center [226, 134] width 220 height 191
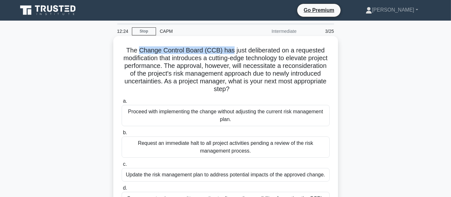
drag, startPoint x: 140, startPoint y: 53, endPoint x: 233, endPoint y: 51, distance: 92.6
click at [233, 51] on h5 "The Change Control Board (CCB) has just deliberated on a requested modification…" at bounding box center [226, 69] width 210 height 47
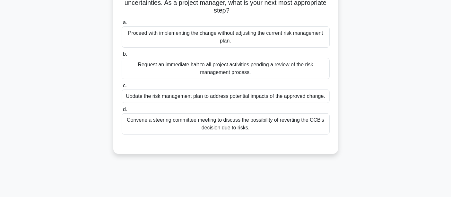
scroll to position [83, 0]
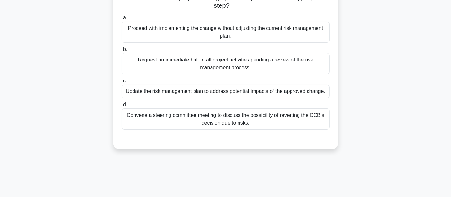
click at [135, 116] on div "Convene a steering committee meeting to discuss the possibility of reverting th…" at bounding box center [226, 118] width 208 height 21
click at [122, 107] on input "d. Convene a steering committee meeting to discuss the possibility of reverting…" at bounding box center [122, 105] width 0 height 4
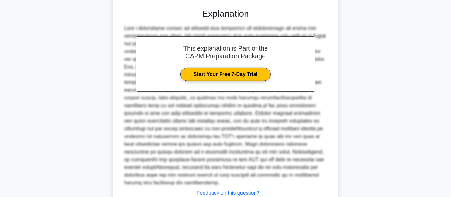
scroll to position [269, 0]
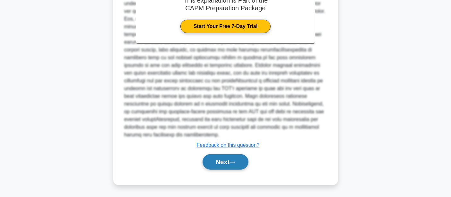
click at [234, 165] on button "Next" at bounding box center [226, 161] width 46 height 15
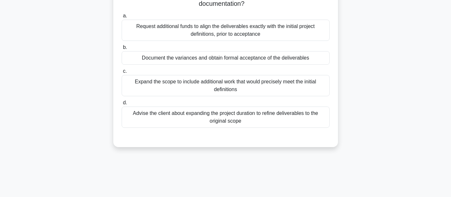
scroll to position [83, 0]
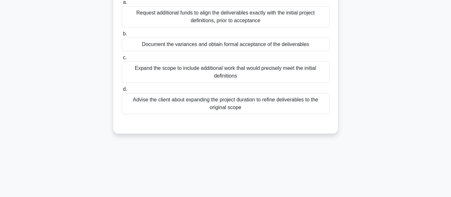
click at [177, 45] on div "Document the variances and obtain formal acceptance of the deliverables" at bounding box center [226, 44] width 208 height 13
click at [122, 36] on input "b. Document the variances and obtain formal acceptance of the deliverables" at bounding box center [122, 34] width 0 height 4
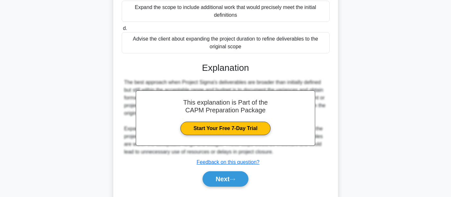
scroll to position [160, 0]
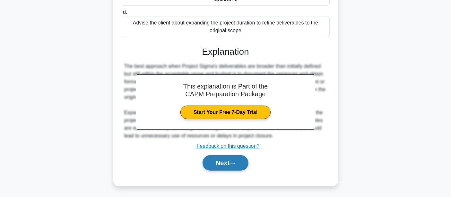
click at [219, 164] on button "Next" at bounding box center [226, 162] width 46 height 15
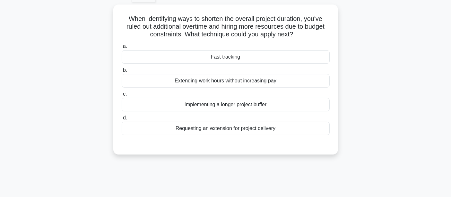
scroll to position [0, 0]
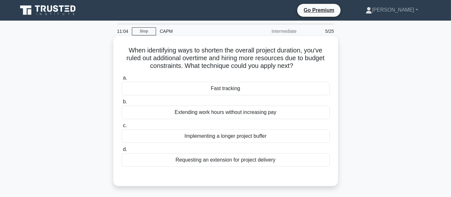
click at [204, 86] on div "Fast tracking" at bounding box center [226, 88] width 208 height 13
click at [122, 80] on input "a. Fast tracking" at bounding box center [122, 78] width 0 height 4
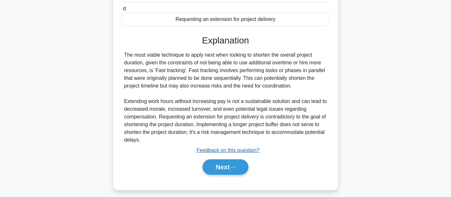
scroll to position [150, 0]
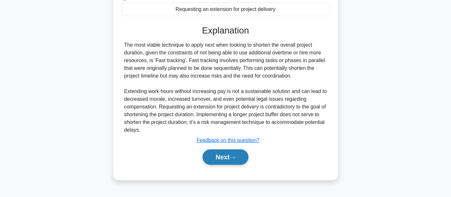
click at [208, 158] on button "Next" at bounding box center [226, 156] width 46 height 15
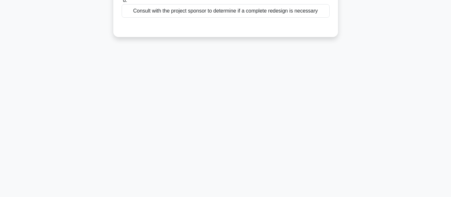
scroll to position [0, 0]
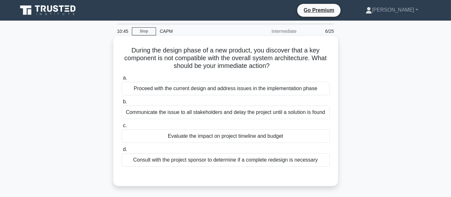
click at [181, 157] on div "Consult with the project sponsor to determine if a complete redesign is necessa…" at bounding box center [226, 159] width 208 height 13
click at [122, 151] on input "d. Consult with the project sponsor to determine if a complete redesign is nece…" at bounding box center [122, 149] width 0 height 4
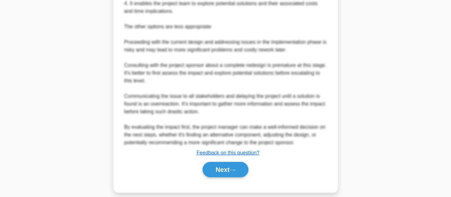
scroll to position [269, 0]
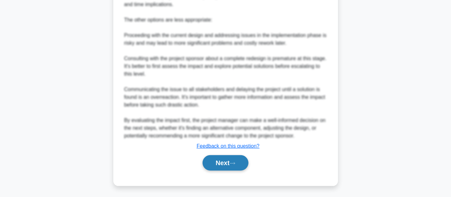
click at [245, 165] on button "Next" at bounding box center [226, 162] width 46 height 15
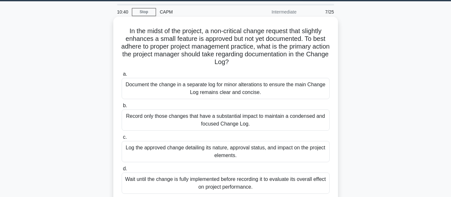
scroll to position [0, 0]
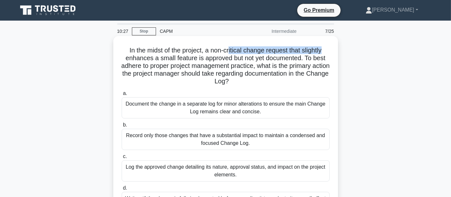
drag, startPoint x: 230, startPoint y: 53, endPoint x: 329, endPoint y: 52, distance: 99.6
click at [329, 52] on h5 "In the midst of the project, a non-critical change request that slightly enhanc…" at bounding box center [226, 65] width 210 height 39
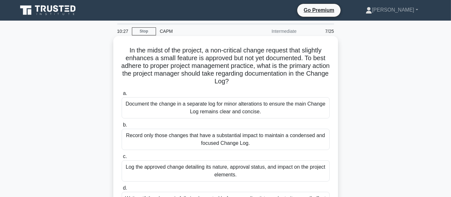
click at [169, 53] on h5 "In the midst of the project, a non-critical change request that slightly enhanc…" at bounding box center [226, 65] width 210 height 39
drag, startPoint x: 127, startPoint y: 53, endPoint x: 203, endPoint y: 52, distance: 76.5
click at [203, 52] on h5 "In the midst of the project, a non-critical change request that slightly enhanc…" at bounding box center [226, 65] width 210 height 39
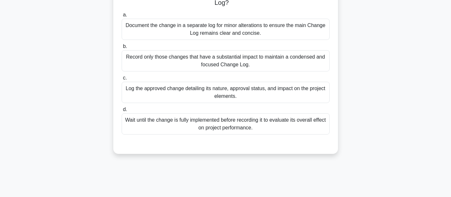
scroll to position [83, 0]
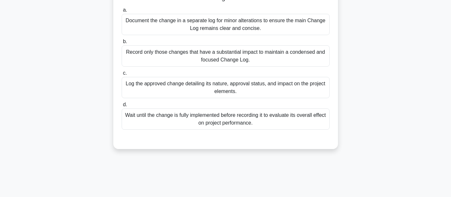
click at [163, 90] on div "Log the approved change detailing its nature, approval status, and impact on th…" at bounding box center [226, 87] width 208 height 21
click at [122, 75] on input "c. Log the approved change detailing its nature, approval status, and impact on…" at bounding box center [122, 73] width 0 height 4
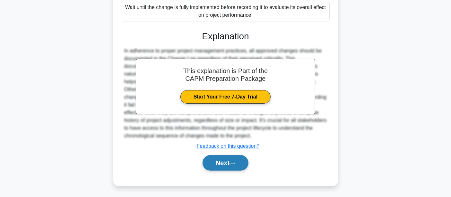
click at [216, 160] on button "Next" at bounding box center [226, 162] width 46 height 15
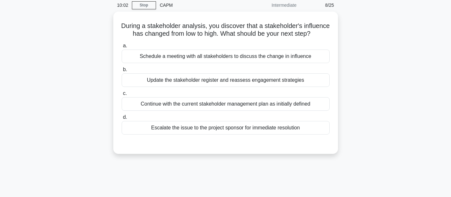
scroll to position [0, 0]
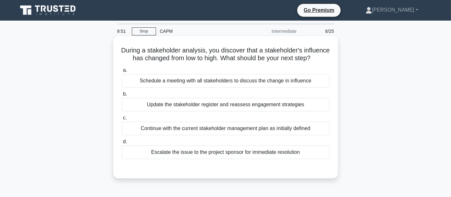
click at [206, 111] on div "Update the stakeholder register and reassess engagement strategies" at bounding box center [226, 104] width 208 height 13
click at [122, 96] on input "b. Update the stakeholder register and reassess engagement strategies" at bounding box center [122, 94] width 0 height 4
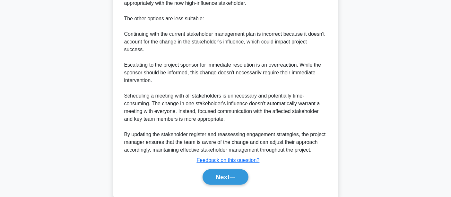
scroll to position [268, 0]
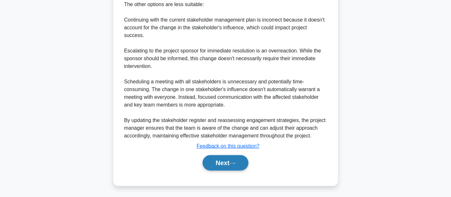
click at [231, 156] on button "Next" at bounding box center [226, 162] width 46 height 15
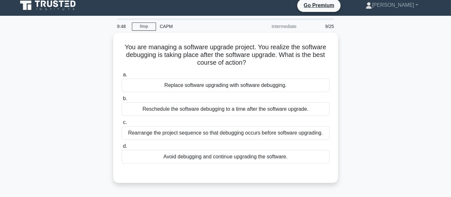
scroll to position [0, 0]
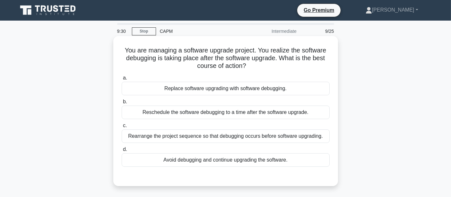
click at [217, 113] on div "Reschedule the software debugging to a time after the software upgrade." at bounding box center [226, 111] width 208 height 13
click at [122, 104] on input "b. Reschedule the software debugging to a time after the software upgrade." at bounding box center [122, 102] width 0 height 4
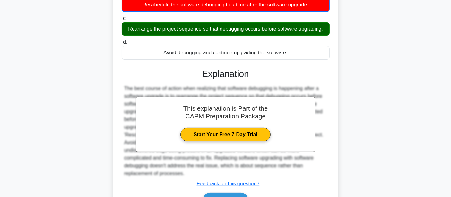
scroll to position [150, 0]
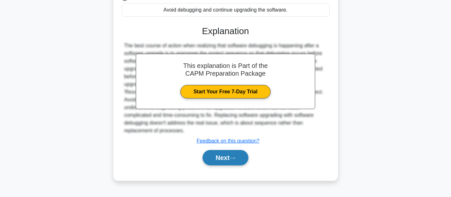
click at [229, 153] on button "Next" at bounding box center [226, 157] width 46 height 15
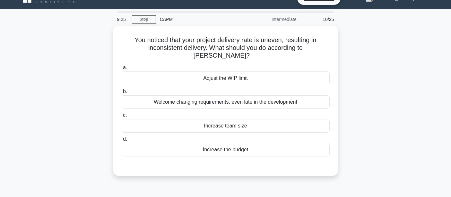
scroll to position [0, 0]
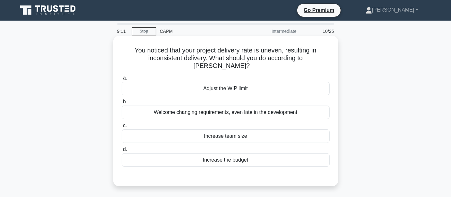
click at [201, 129] on div "Increase team size" at bounding box center [226, 135] width 208 height 13
click at [122, 128] on input "c. Increase team size" at bounding box center [122, 125] width 0 height 4
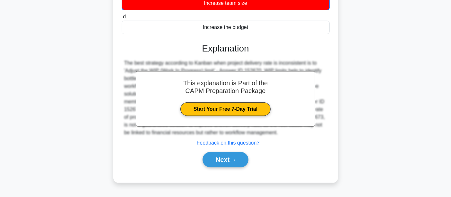
scroll to position [150, 0]
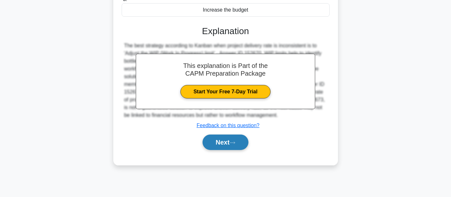
click at [227, 136] on button "Next" at bounding box center [226, 141] width 46 height 15
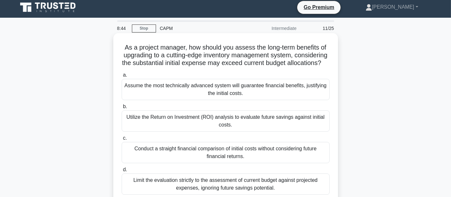
scroll to position [0, 0]
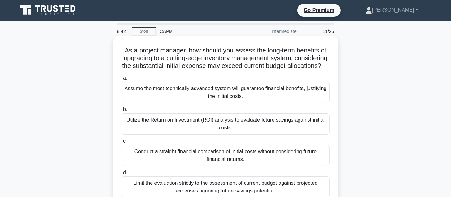
click at [150, 128] on div "Utilize the Return on Investment (ROI) analysis to evaluate future savings agai…" at bounding box center [226, 123] width 208 height 21
click at [122, 112] on input "b. Utilize the Return on Investment (ROI) analysis to evaluate future savings a…" at bounding box center [122, 109] width 0 height 4
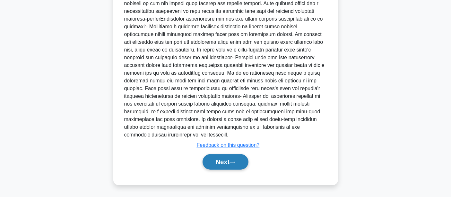
click at [235, 162] on icon at bounding box center [232, 162] width 5 height 2
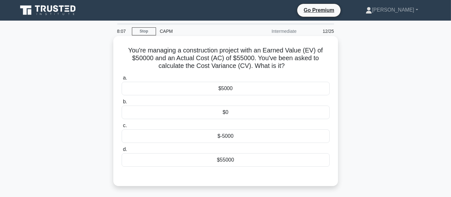
click at [222, 134] on div "$-5000" at bounding box center [226, 135] width 208 height 13
click at [122, 128] on input "c. $-5000" at bounding box center [122, 125] width 0 height 4
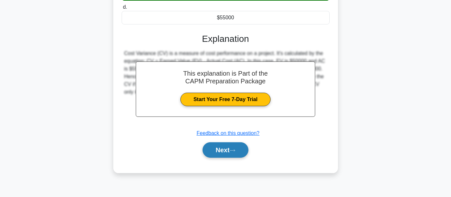
scroll to position [150, 0]
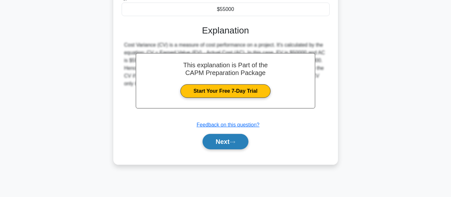
click at [234, 142] on icon at bounding box center [233, 142] width 6 height 4
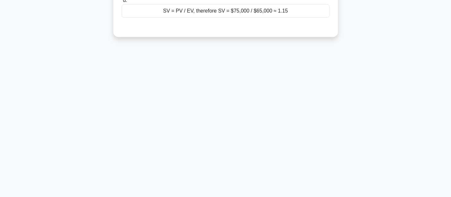
click at [59, 135] on div "8:01 Stop CAPM Intermediate 13/25 During the construction of a local library, t…" at bounding box center [226, 33] width 424 height 321
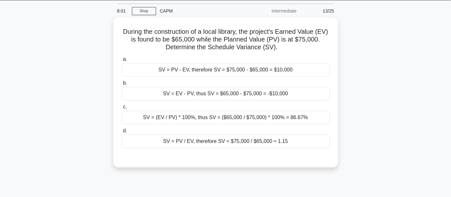
scroll to position [0, 0]
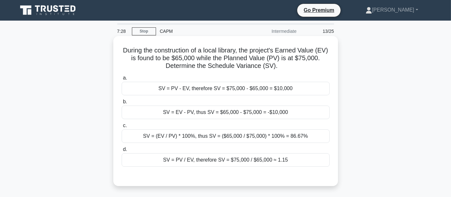
click at [240, 114] on div "SV = EV - PV, thus SV = $65,000 - $75,000 = -$10,000" at bounding box center [226, 111] width 208 height 13
click at [122, 104] on input "b. SV = EV - PV, thus SV = $65,000 - $75,000 = -$10,000" at bounding box center [122, 102] width 0 height 4
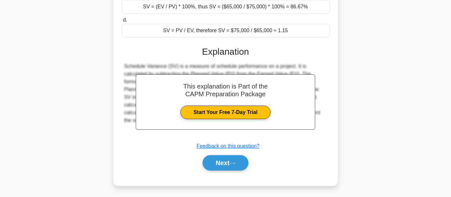
scroll to position [150, 0]
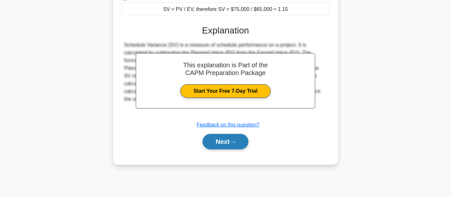
click at [226, 143] on button "Next" at bounding box center [226, 141] width 46 height 15
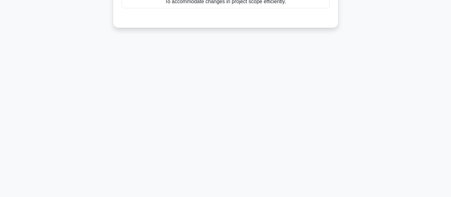
scroll to position [0, 0]
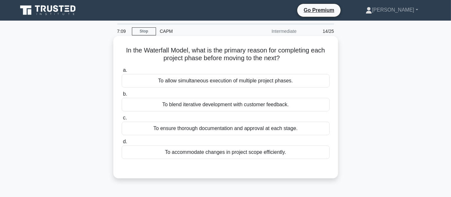
click at [181, 127] on div "To ensure thorough documentation and approval at each stage." at bounding box center [226, 127] width 208 height 13
click at [140, 130] on div "To ensure thorough documentation and approval at each stage." at bounding box center [226, 127] width 208 height 13
click at [122, 120] on input "c. To ensure thorough documentation and approval at each stage." at bounding box center [122, 118] width 0 height 4
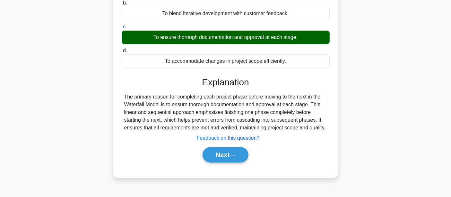
scroll to position [150, 0]
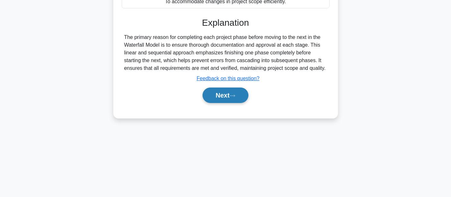
click at [241, 99] on button "Next" at bounding box center [226, 94] width 46 height 15
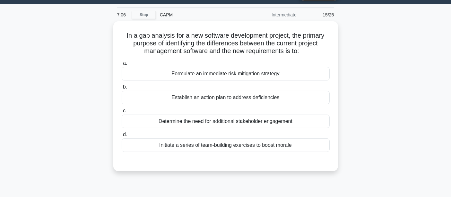
scroll to position [0, 0]
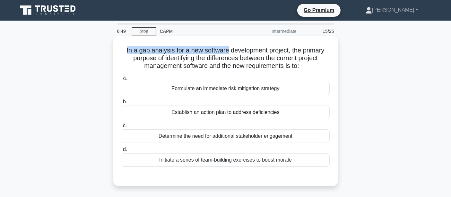
drag, startPoint x: 125, startPoint y: 50, endPoint x: 226, endPoint y: 50, distance: 101.5
click at [226, 50] on h5 "In a gap analysis for a new software development project, the primary purpose o…" at bounding box center [226, 58] width 210 height 24
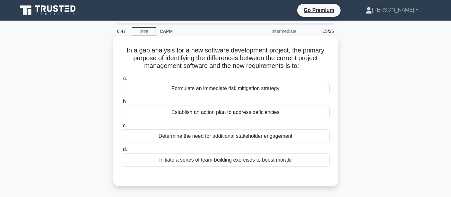
click at [233, 51] on h5 "In a gap analysis for a new software development project, the primary purpose o…" at bounding box center [226, 58] width 210 height 24
drag, startPoint x: 121, startPoint y: 50, endPoint x: 130, endPoint y: 52, distance: 8.3
click at [130, 52] on h5 "In a gap analysis for a new software development project, the primary purpose o…" at bounding box center [226, 58] width 210 height 24
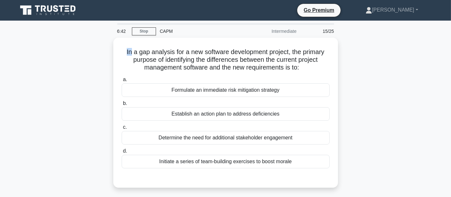
click at [99, 51] on div "In a gap analysis for a new software development project, the primary purpose o…" at bounding box center [226, 116] width 424 height 157
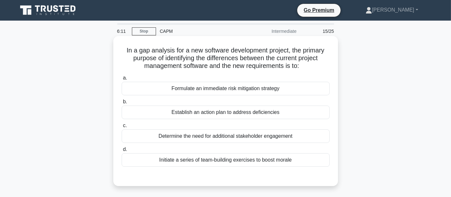
click at [181, 116] on div "Establish an action plan to address deficiencies" at bounding box center [226, 111] width 208 height 13
click at [122, 104] on input "b. Establish an action plan to address deficiencies" at bounding box center [122, 102] width 0 height 4
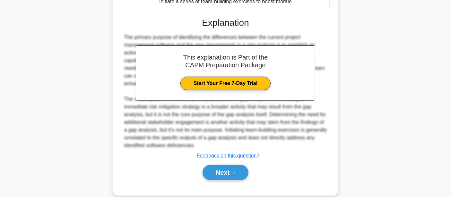
scroll to position [166, 0]
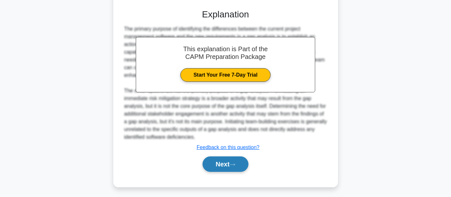
click at [228, 161] on button "Next" at bounding box center [226, 163] width 46 height 15
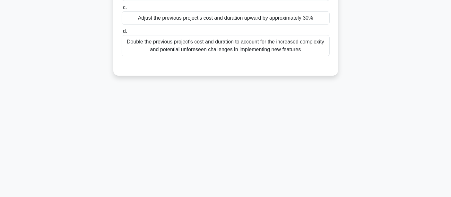
scroll to position [150, 0]
click at [282, 143] on div "5:55 Stop CAPM Intermediate 16/25 You are managing a software development proje…" at bounding box center [226, 33] width 424 height 321
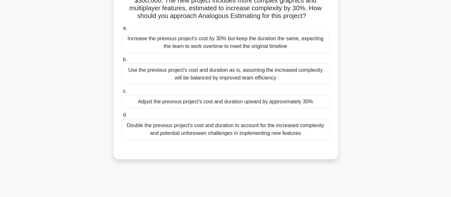
scroll to position [0, 0]
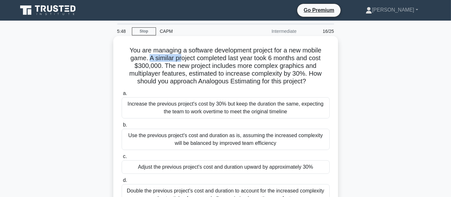
drag, startPoint x: 152, startPoint y: 59, endPoint x: 180, endPoint y: 58, distance: 27.3
click at [180, 58] on h5 "You are managing a software development project for a new mobile game. A simila…" at bounding box center [226, 65] width 210 height 39
click at [231, 58] on h5 "You are managing a software development project for a new mobile game. A simila…" at bounding box center [226, 65] width 210 height 39
click at [167, 112] on div "Increase the previous project's cost by 30% but keep the duration the same, exp…" at bounding box center [226, 107] width 208 height 21
click at [122, 95] on input "a. Increase the previous project's cost by 30% but keep the duration the same, …" at bounding box center [122, 93] width 0 height 4
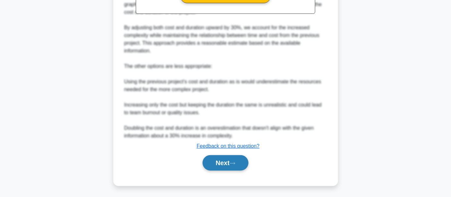
click at [229, 157] on button "Next" at bounding box center [226, 162] width 46 height 15
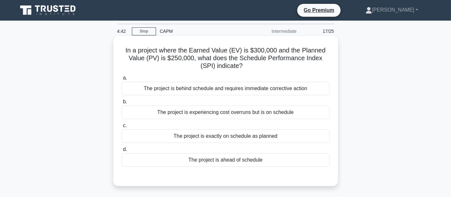
click at [171, 113] on div "The project is experiencing cost overruns but is on schedule" at bounding box center [226, 111] width 208 height 13
click at [122, 104] on input "b. The project is experiencing cost overruns but is on schedule" at bounding box center [122, 102] width 0 height 4
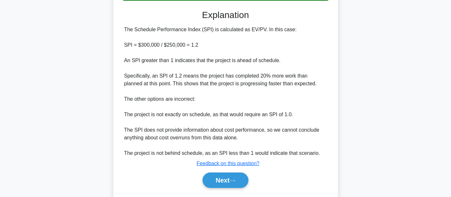
scroll to position [184, 0]
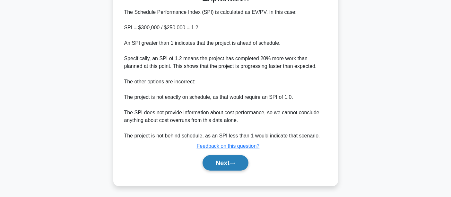
click at [203, 159] on button "Next" at bounding box center [226, 162] width 46 height 15
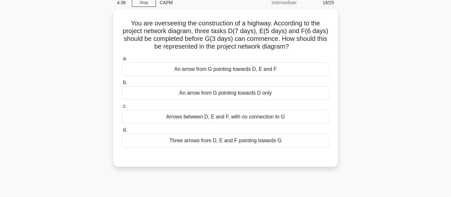
scroll to position [0, 0]
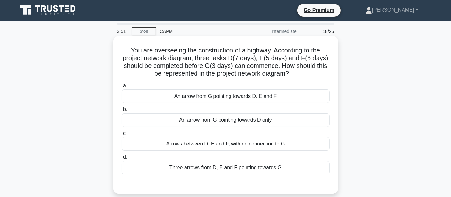
click at [192, 101] on div "An arrow from G pointing towards D, E and F" at bounding box center [226, 95] width 208 height 13
click at [122, 88] on input "a. An arrow from G pointing towards D, E and F" at bounding box center [122, 86] width 0 height 4
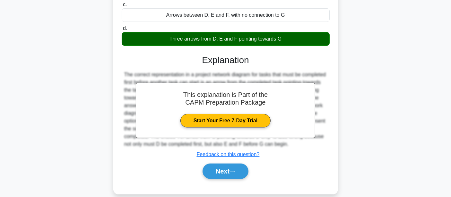
scroll to position [150, 0]
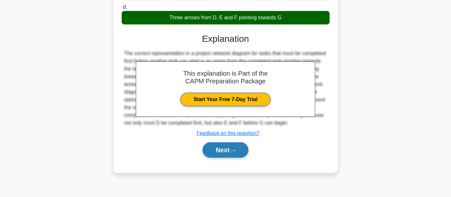
click at [220, 148] on button "Next" at bounding box center [226, 149] width 46 height 15
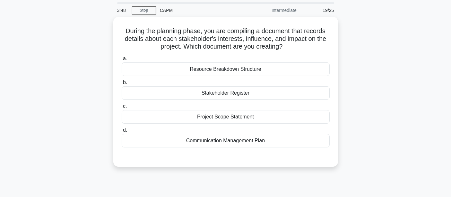
scroll to position [0, 0]
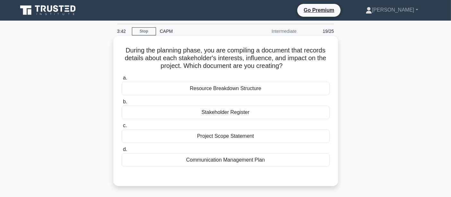
click at [181, 110] on div "Stakeholder Register" at bounding box center [226, 111] width 208 height 13
click at [122, 104] on input "b. Stakeholder Register" at bounding box center [122, 102] width 0 height 4
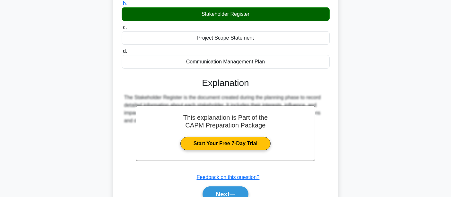
scroll to position [150, 0]
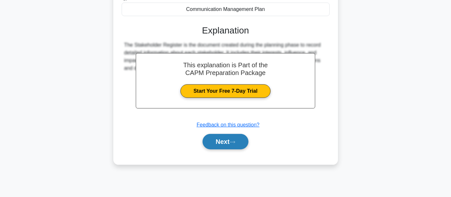
click at [218, 144] on button "Next" at bounding box center [226, 141] width 46 height 15
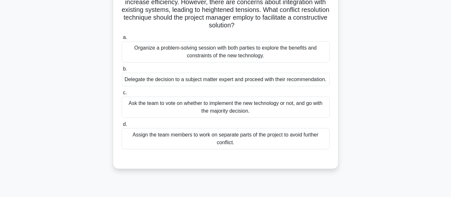
scroll to position [0, 0]
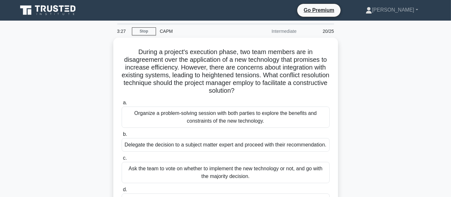
click at [78, 108] on div "During a project's execution phase, two team members are in disagreement over t…" at bounding box center [226, 140] width 424 height 204
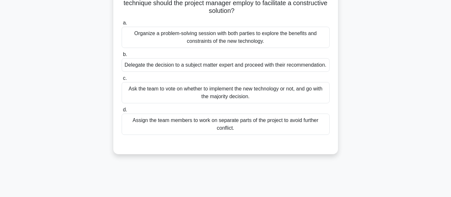
scroll to position [83, 0]
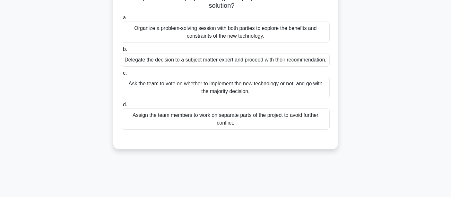
click at [174, 37] on div "Organize a problem-solving session with both parties to explore the benefits an…" at bounding box center [226, 32] width 208 height 21
click at [122, 20] on input "a. Organize a problem-solving session with both parties to explore the benefits…" at bounding box center [122, 18] width 0 height 4
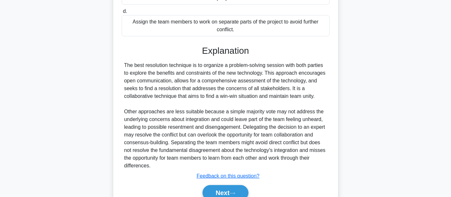
scroll to position [214, 0]
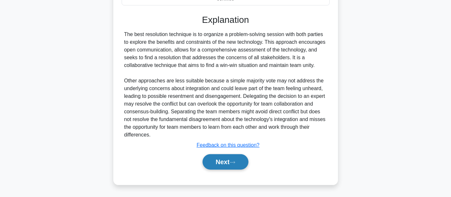
click at [217, 160] on button "Next" at bounding box center [226, 161] width 46 height 15
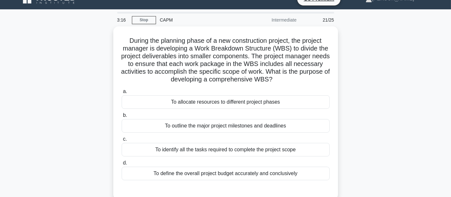
scroll to position [0, 0]
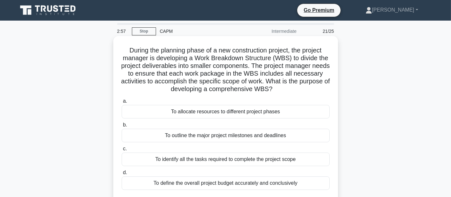
click at [213, 114] on div "To allocate resources to different project phases" at bounding box center [226, 111] width 208 height 13
click at [122, 103] on input "a. To allocate resources to different project phases" at bounding box center [122, 101] width 0 height 4
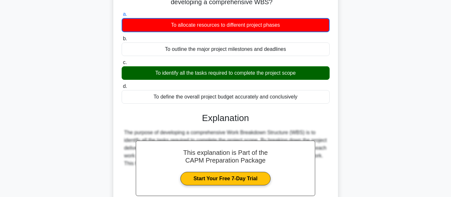
scroll to position [153, 0]
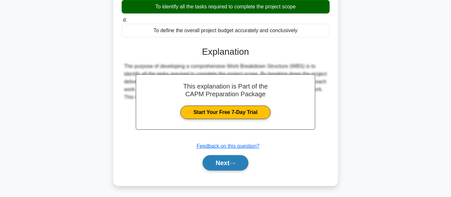
click at [238, 166] on button "Next" at bounding box center [226, 162] width 46 height 15
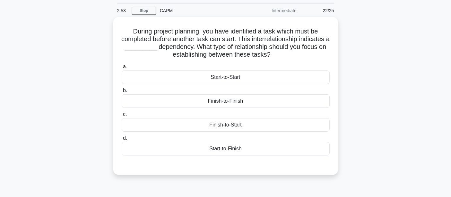
scroll to position [0, 0]
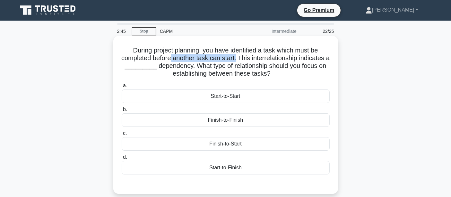
drag, startPoint x: 240, startPoint y: 58, endPoint x: 174, endPoint y: 59, distance: 66.9
click at [174, 59] on h5 "During project planning, you have identified a task which must be completed bef…" at bounding box center [226, 61] width 210 height 31
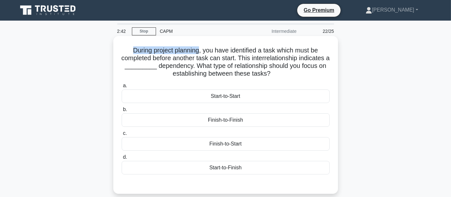
drag, startPoint x: 121, startPoint y: 50, endPoint x: 200, endPoint y: 49, distance: 78.7
click at [200, 49] on h5 "During project planning, you have identified a task which must be completed bef…" at bounding box center [226, 61] width 210 height 31
drag, startPoint x: 199, startPoint y: 49, endPoint x: 126, endPoint y: 52, distance: 73.0
click at [126, 52] on h5 "During project planning, you have identified a task which must be completed bef…" at bounding box center [226, 61] width 210 height 31
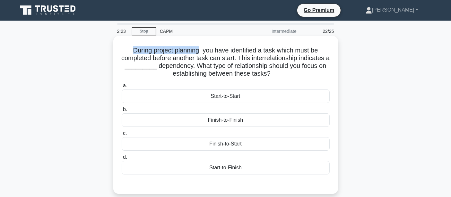
click at [126, 52] on h5 "During project planning, you have identified a task which must be completed bef…" at bounding box center [226, 61] width 210 height 31
click at [240, 166] on div "Start-to-Finish" at bounding box center [226, 167] width 208 height 13
click at [122, 159] on input "d. Start-to-Finish" at bounding box center [122, 157] width 0 height 4
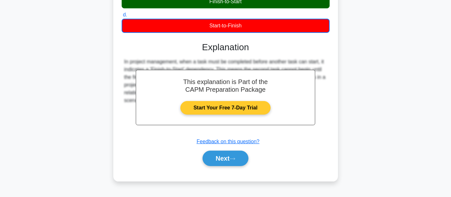
scroll to position [150, 0]
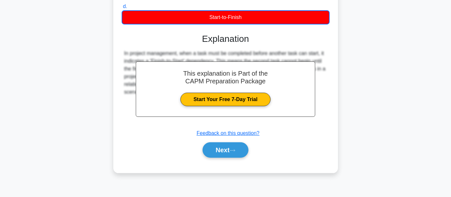
click at [222, 141] on div "Next" at bounding box center [226, 149] width 208 height 21
click at [219, 143] on button "Next" at bounding box center [226, 149] width 46 height 15
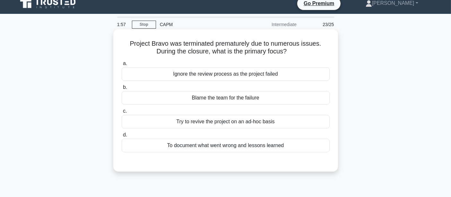
scroll to position [0, 0]
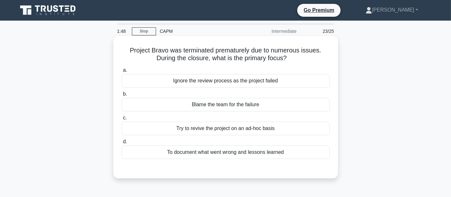
click at [192, 149] on div "To document what went wrong and lessons learned" at bounding box center [226, 151] width 208 height 13
click at [122, 144] on input "d. To document what went wrong and lessons learned" at bounding box center [122, 141] width 0 height 4
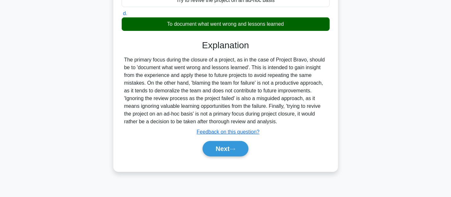
scroll to position [150, 0]
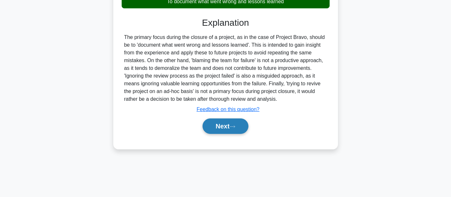
click at [210, 131] on button "Next" at bounding box center [226, 125] width 46 height 15
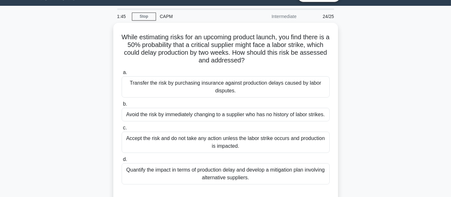
scroll to position [0, 0]
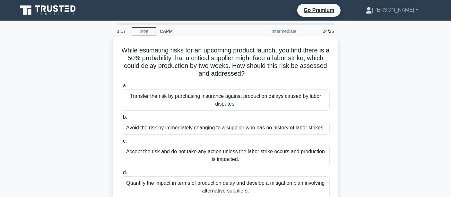
drag, startPoint x: 258, startPoint y: 66, endPoint x: 269, endPoint y: 74, distance: 13.6
click at [269, 74] on h5 "While estimating risks for an upcoming product launch, you find there is a 50% …" at bounding box center [226, 61] width 210 height 31
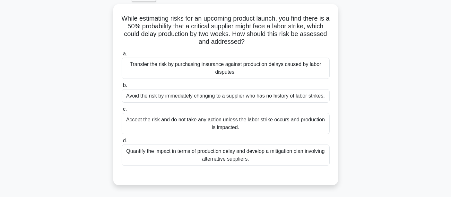
scroll to position [34, 0]
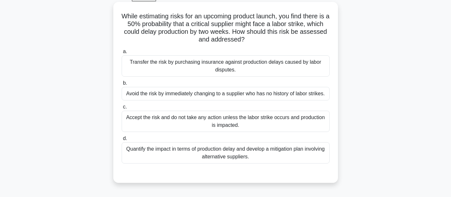
click at [183, 149] on div "Quantify the impact in terms of production delay and develop a mitigation plan …" at bounding box center [226, 152] width 208 height 21
click at [122, 140] on input "d. Quantify the impact in terms of production delay and develop a mitigation pl…" at bounding box center [122, 138] width 0 height 4
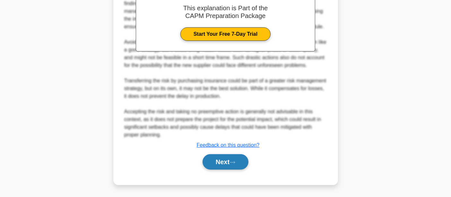
click at [219, 164] on button "Next" at bounding box center [226, 161] width 46 height 15
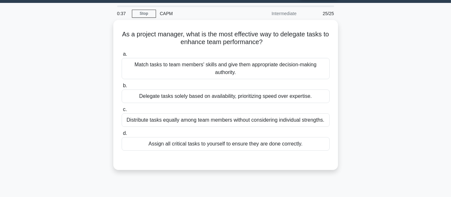
scroll to position [0, 0]
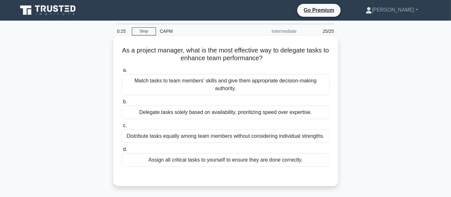
click at [199, 82] on div "Match tasks to team members' skills and give them appropriate decision-making a…" at bounding box center [226, 84] width 208 height 21
click at [122, 72] on input "a. Match tasks to team members' skills and give them appropriate decision-makin…" at bounding box center [122, 70] width 0 height 4
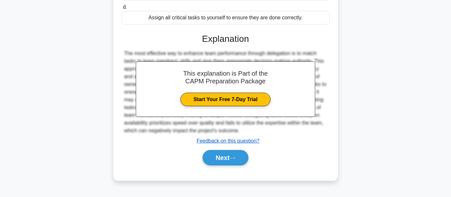
scroll to position [150, 0]
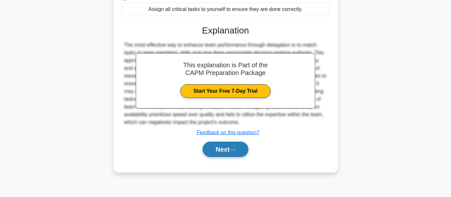
click at [233, 150] on icon at bounding box center [233, 150] width 6 height 4
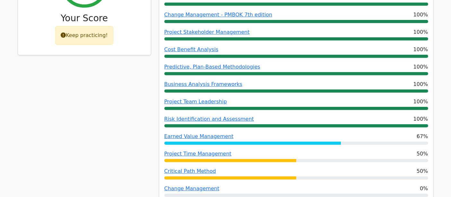
scroll to position [333, 0]
